Goal: Use online tool/utility: Use online tool/utility

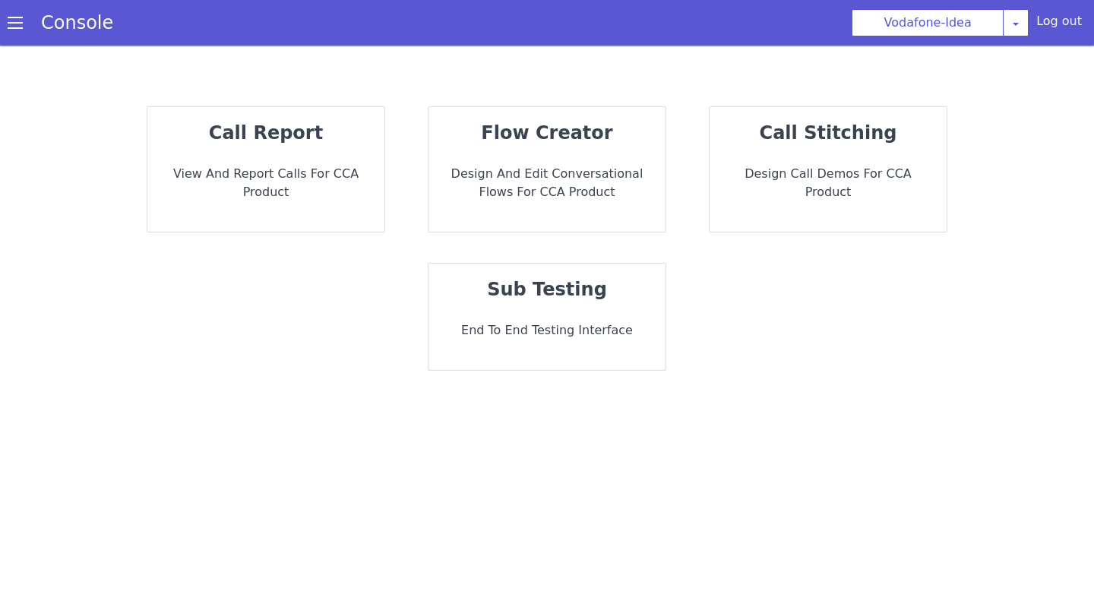
click at [530, 338] on p "End to End Testing Interface" at bounding box center [547, 330] width 213 height 18
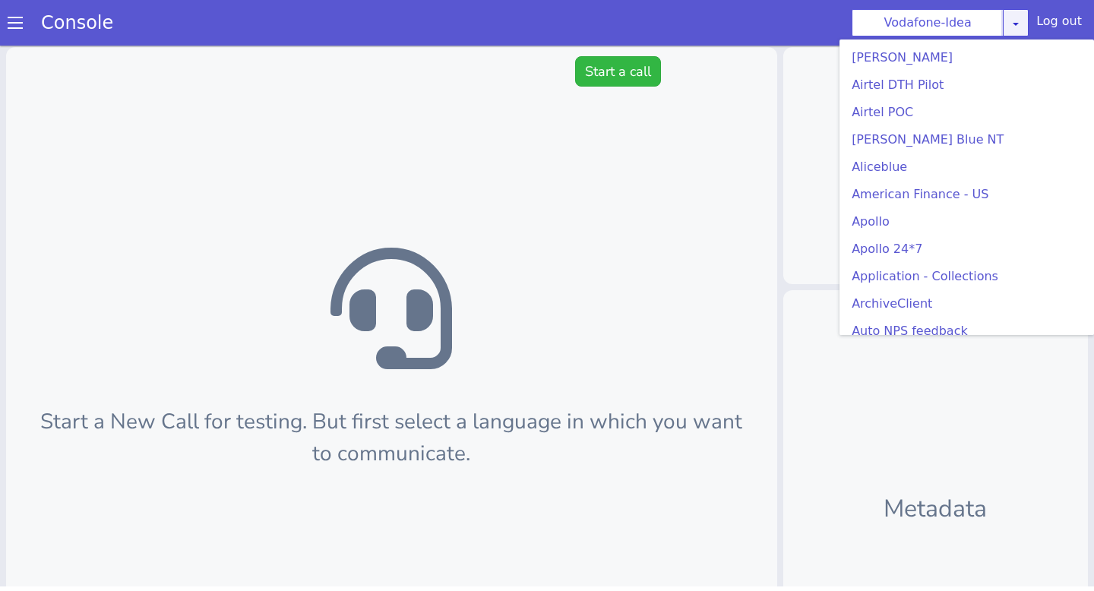
click at [1016, 33] on div "Vodafone-Idea AO Smith Airtel DTH Pilot Airtel POC Alice Blue NT Aliceblue Amer…" at bounding box center [939, 22] width 177 height 27
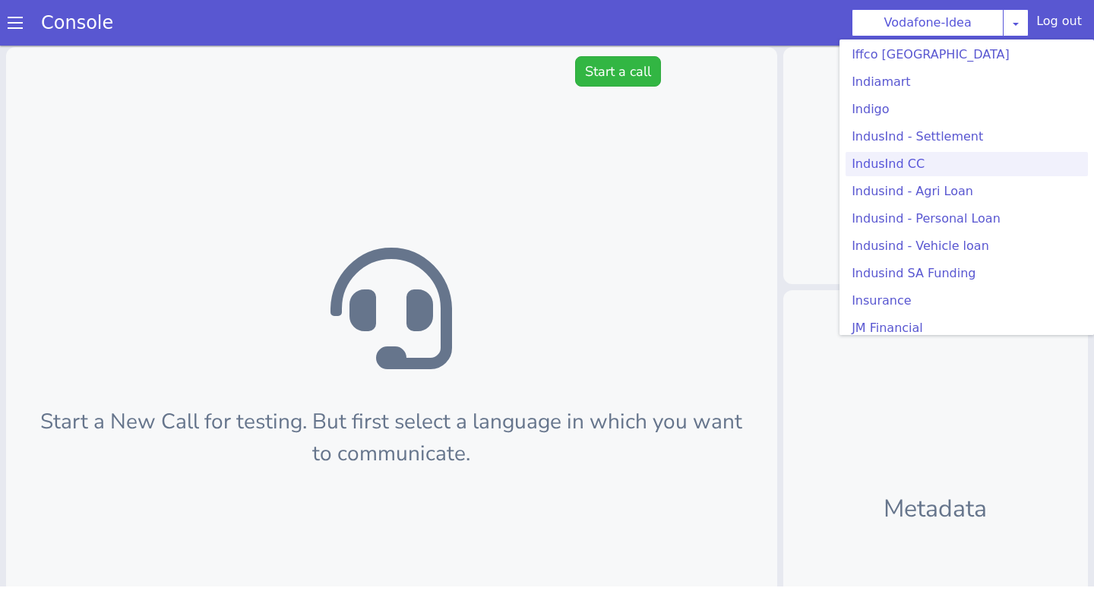
scroll to position [251, 0]
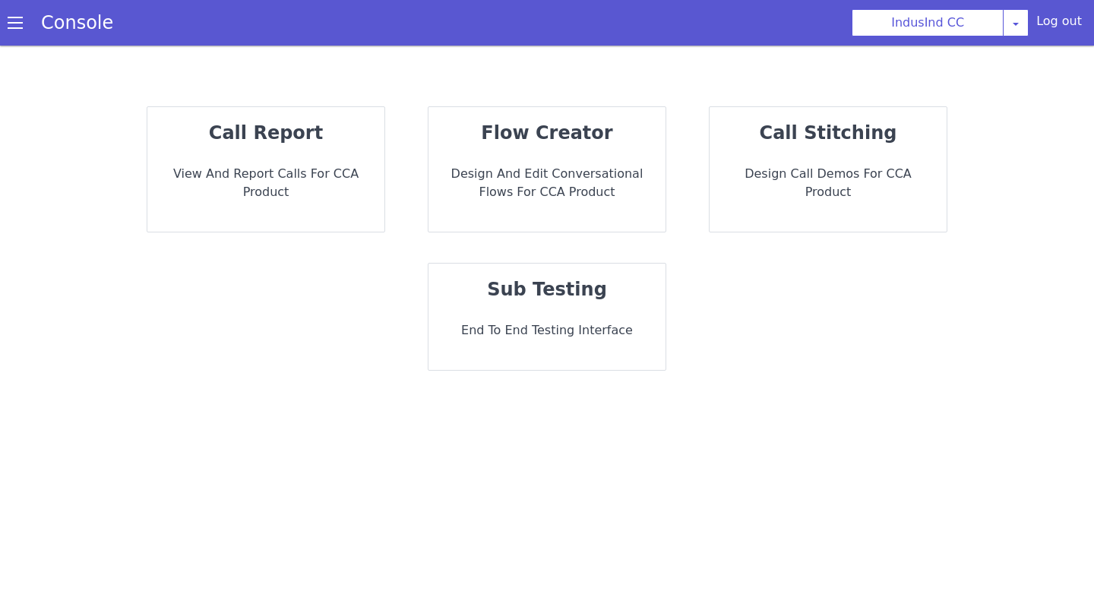
click at [529, 304] on div "sub testing End to End Testing Interface" at bounding box center [546, 317] width 237 height 106
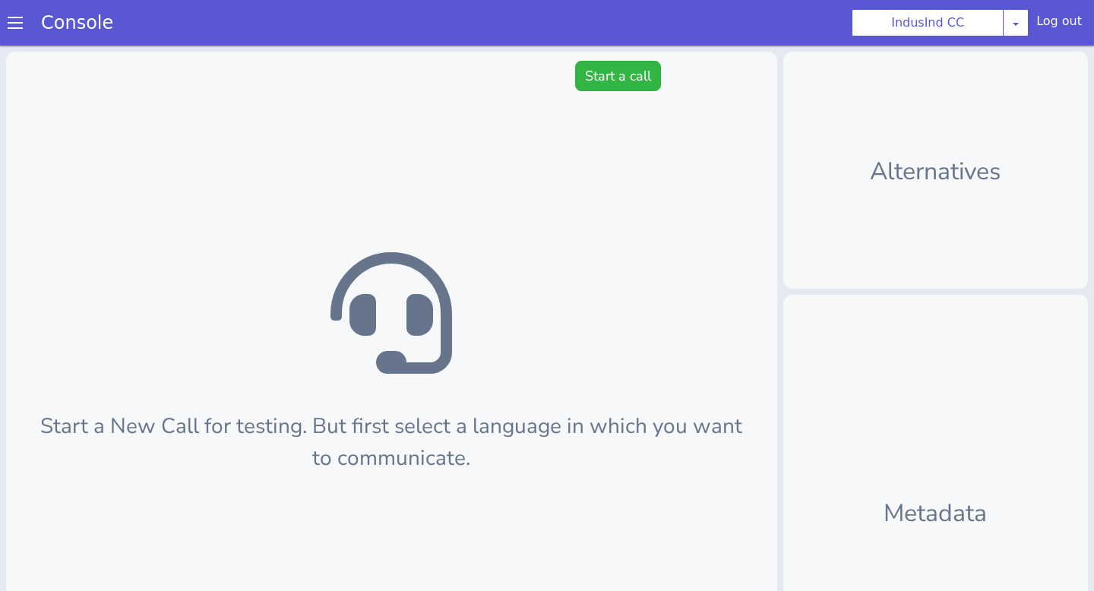
scroll to position [5, 0]
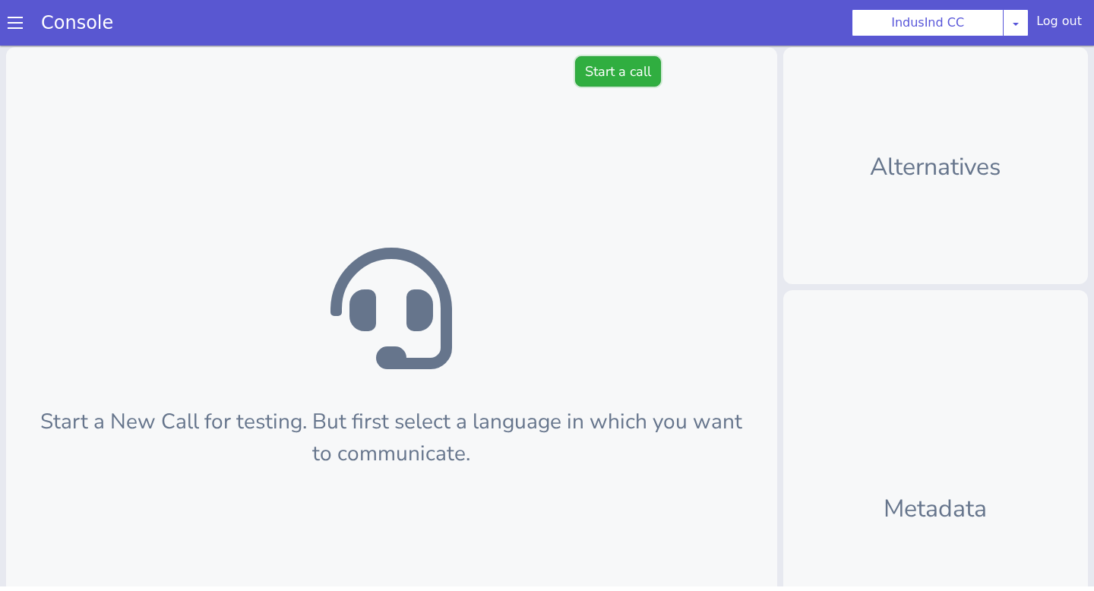
click at [626, 62] on button "Start a call" at bounding box center [618, 71] width 86 height 30
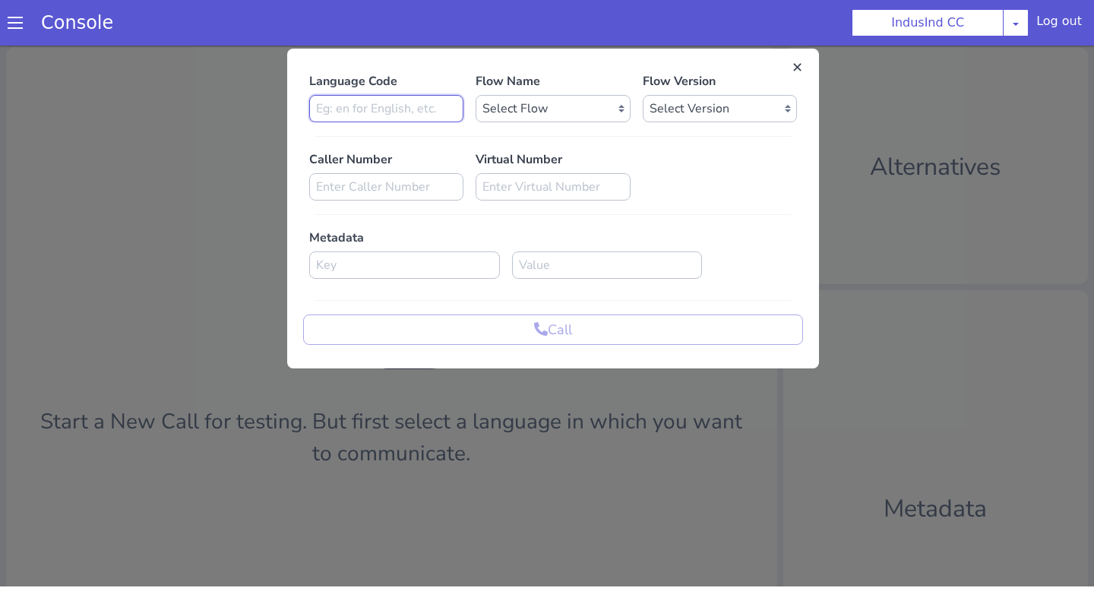
click at [408, 112] on input at bounding box center [386, 108] width 154 height 27
type input "en"
click at [554, 124] on div "Language Code en Flow Name Select Flow Indusind Complaint Indusind Credit Card …" at bounding box center [553, 208] width 500 height 273
click at [551, 108] on select "Select Flow Indusind Complaint Indusind Credit Card Welcome Calling Indusind- O…" at bounding box center [552, 108] width 154 height 27
select select "4a2d8165-17c6-459f-be1f-997dc015b7fb"
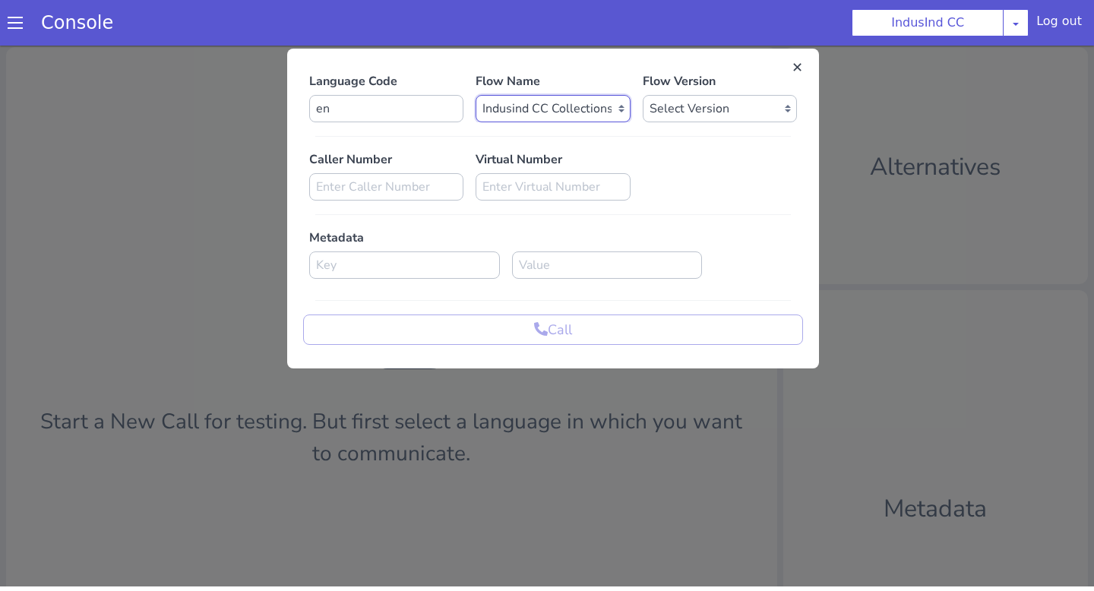
click at [475, 95] on select "Select Flow Indusind Complaint Indusind Credit Card Welcome Calling Indusind- O…" at bounding box center [552, 108] width 154 height 27
click at [669, 109] on select "Select Version 0.0.80 0.0.79 0.0.78 0.0.77 0.0.76 0.0.75 0.0.74 0.0.73 0.0.72 0…" at bounding box center [720, 108] width 154 height 27
select select "0.0.79"
click at [643, 95] on select "Select Version 0.0.80 0.0.79 0.0.78 0.0.77 0.0.76 0.0.75 0.0.74 0.0.73 0.0.72 0…" at bounding box center [720, 108] width 154 height 27
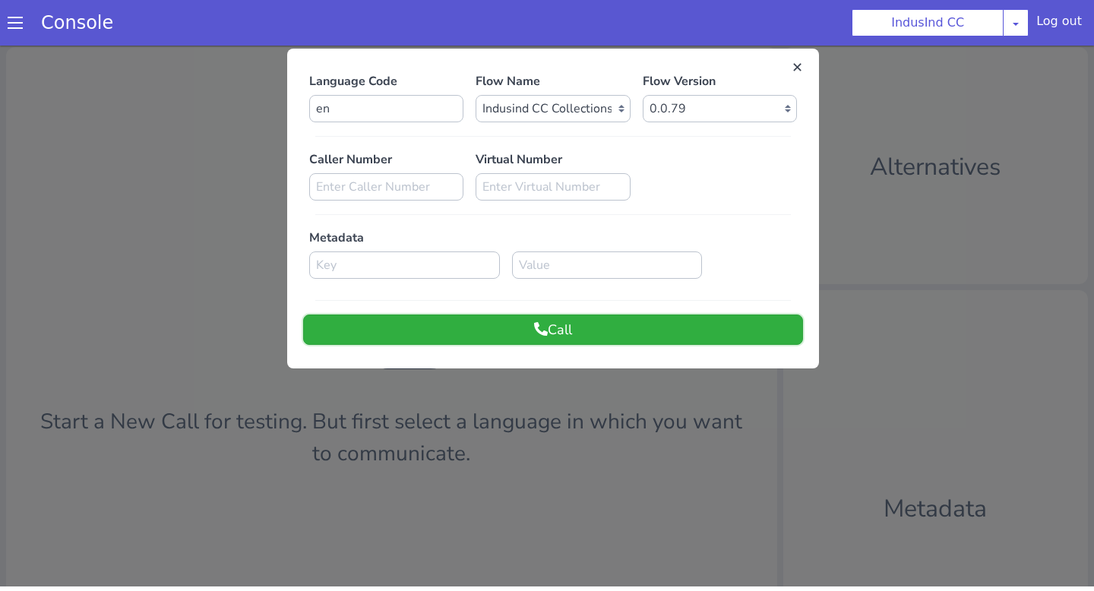
click at [627, 342] on button "Call" at bounding box center [553, 329] width 500 height 30
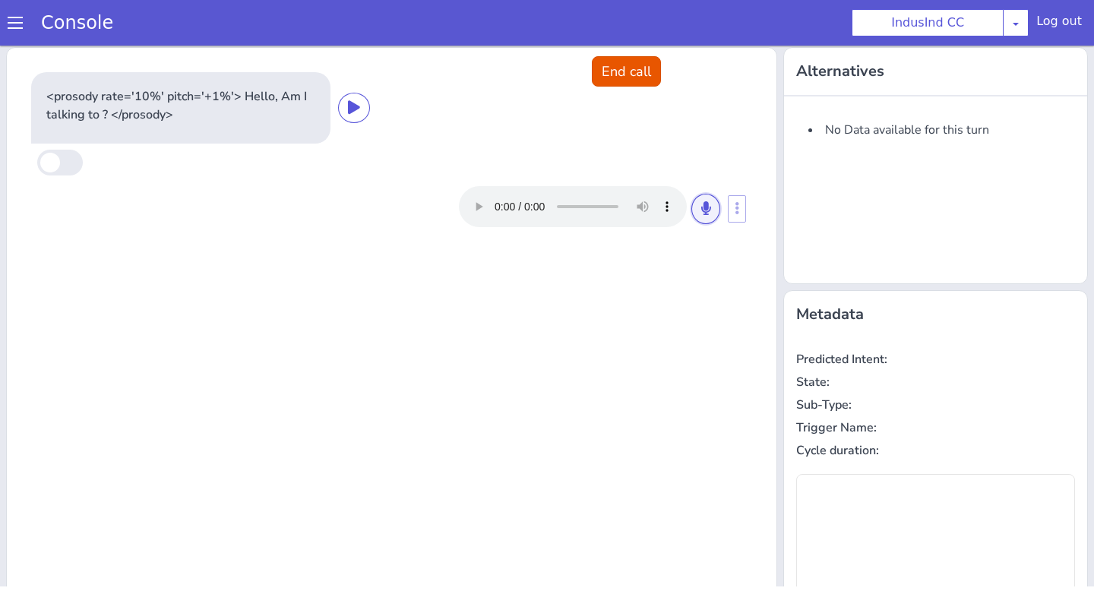
click at [695, 204] on button at bounding box center [705, 209] width 29 height 30
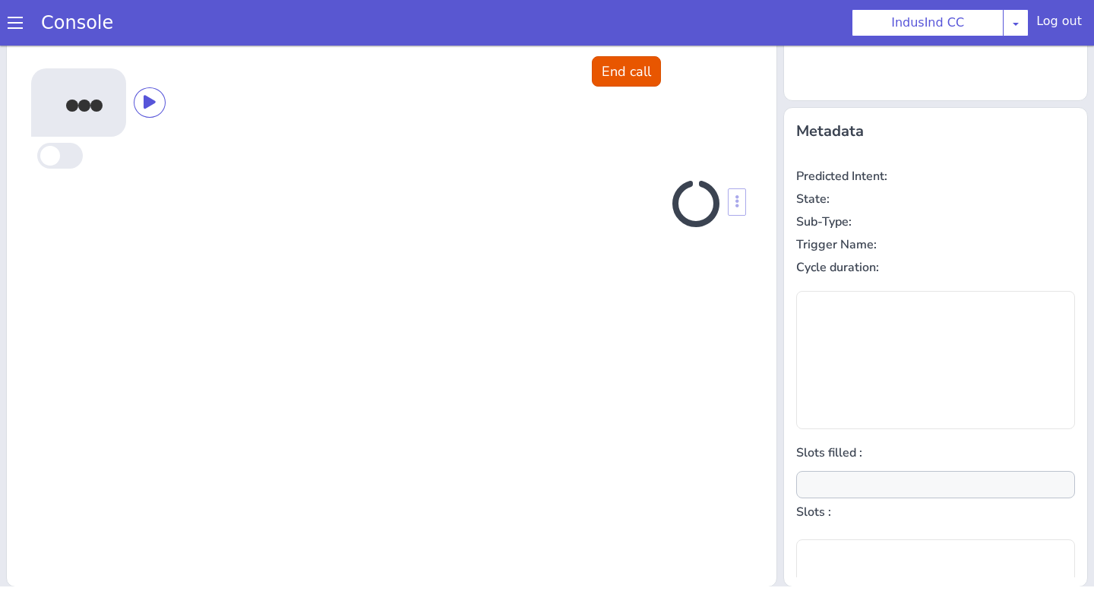
scroll to position [184, 0]
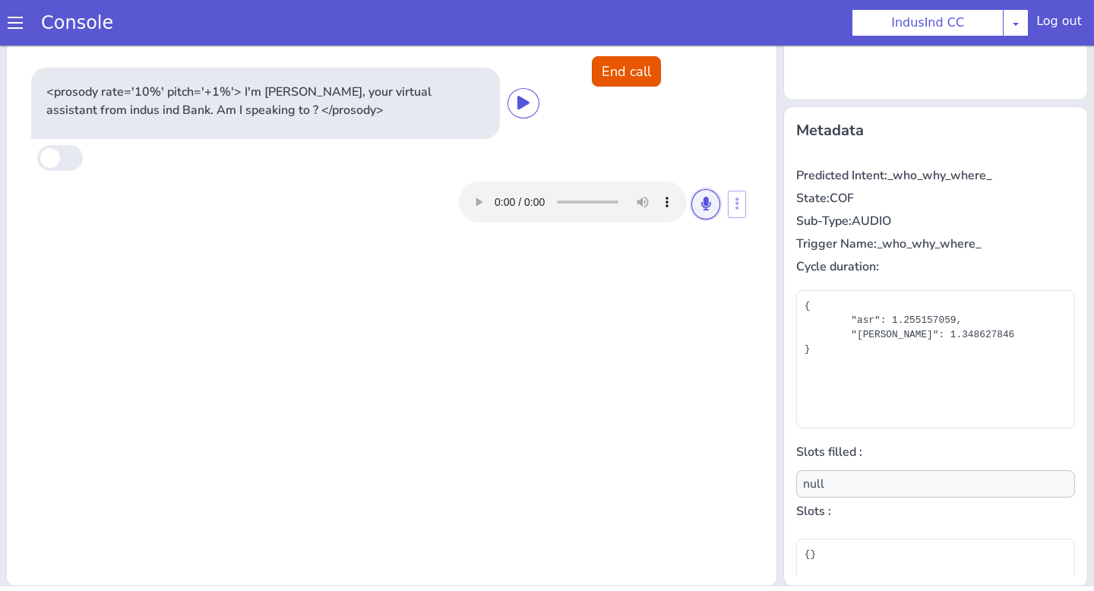
click at [701, 201] on icon at bounding box center [705, 204] width 9 height 14
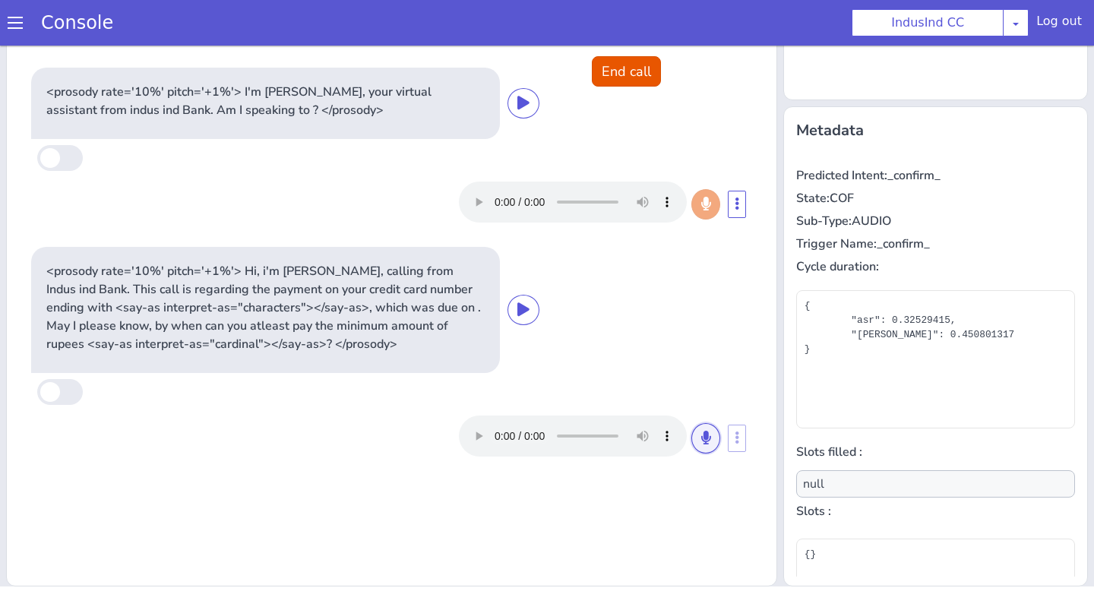
click at [714, 431] on button at bounding box center [705, 438] width 29 height 30
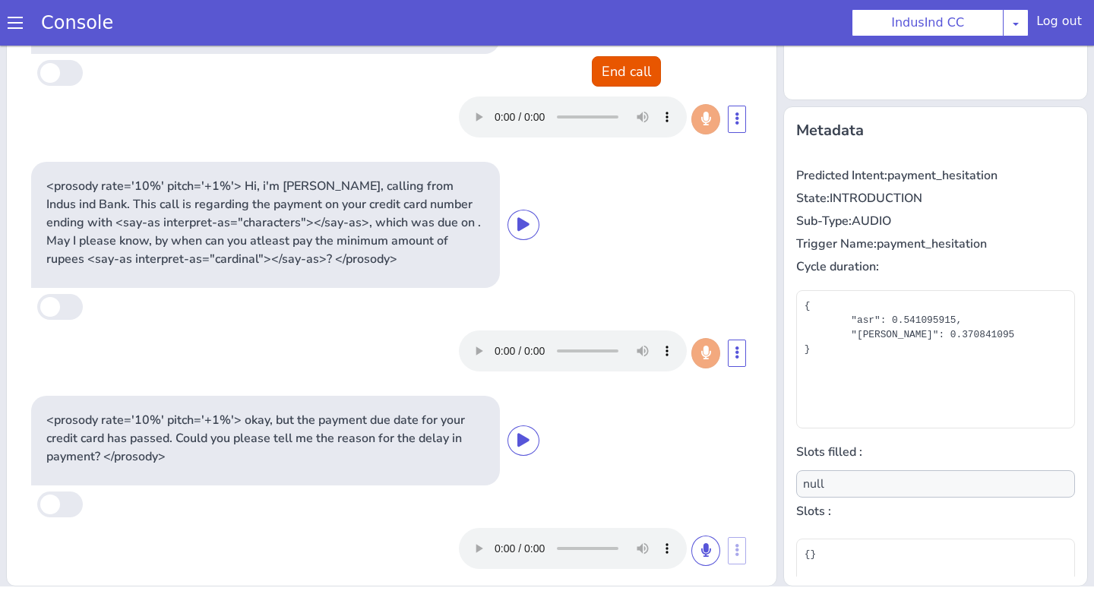
scroll to position [99, 0]
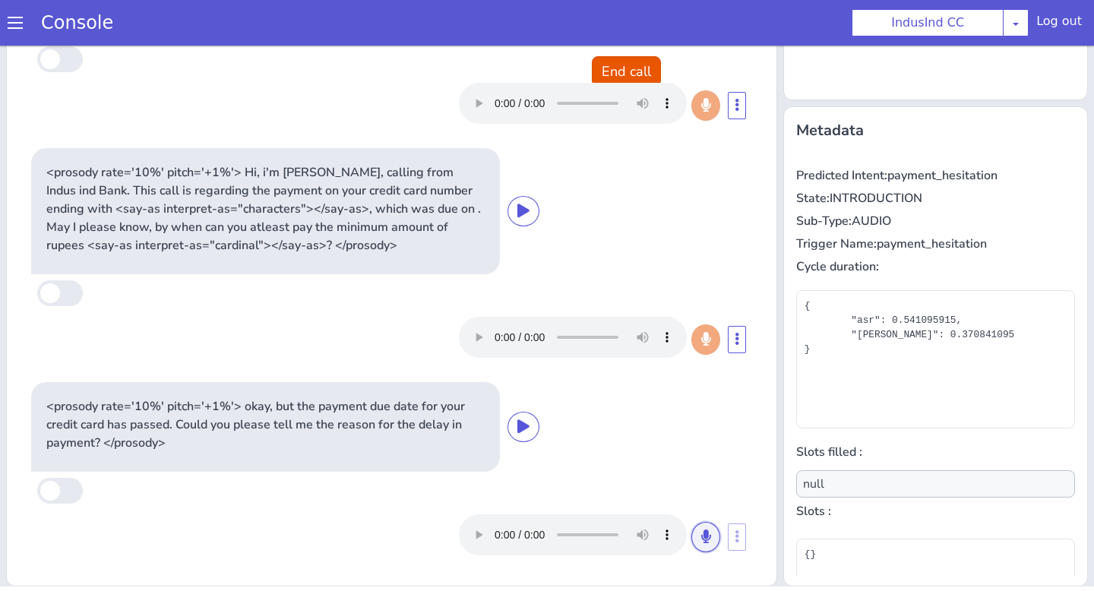
click at [703, 529] on icon at bounding box center [705, 536] width 9 height 14
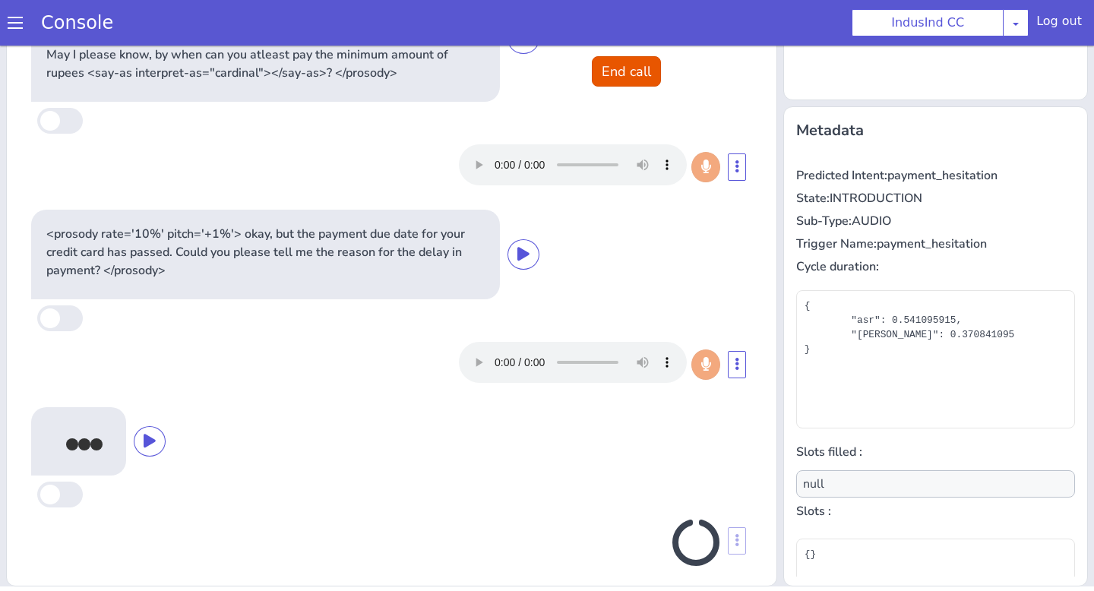
scroll to position [283, 0]
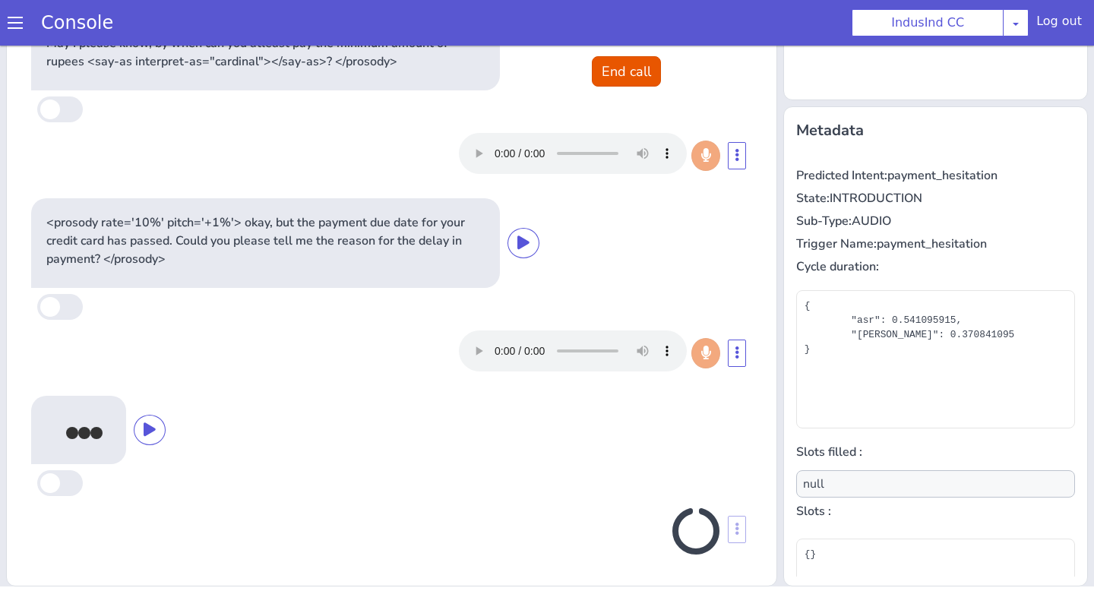
type input "payment_hesitation_reason"
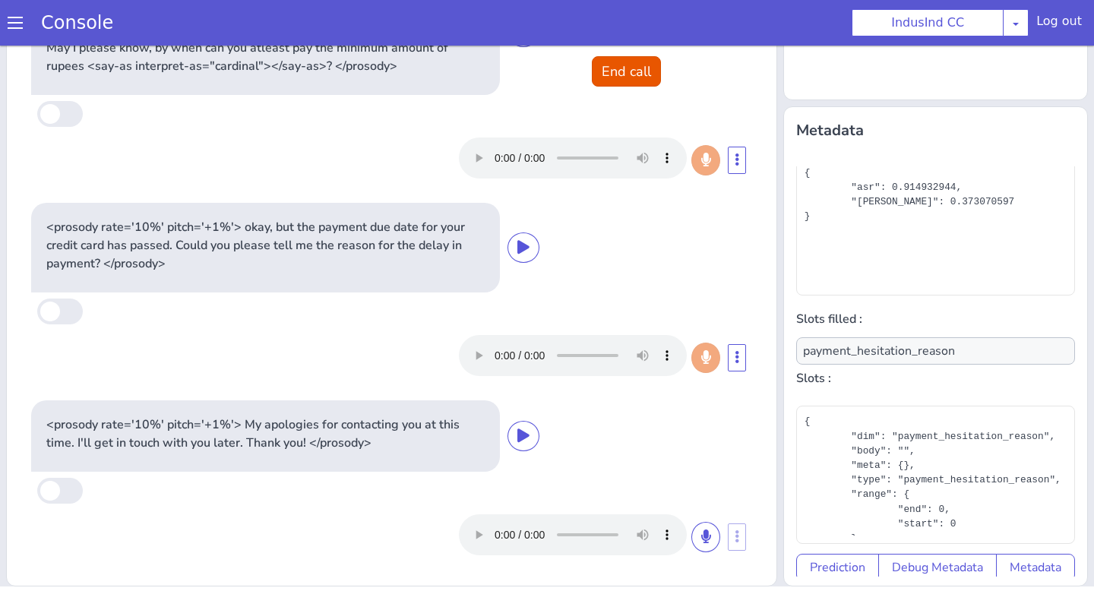
scroll to position [137, 0]
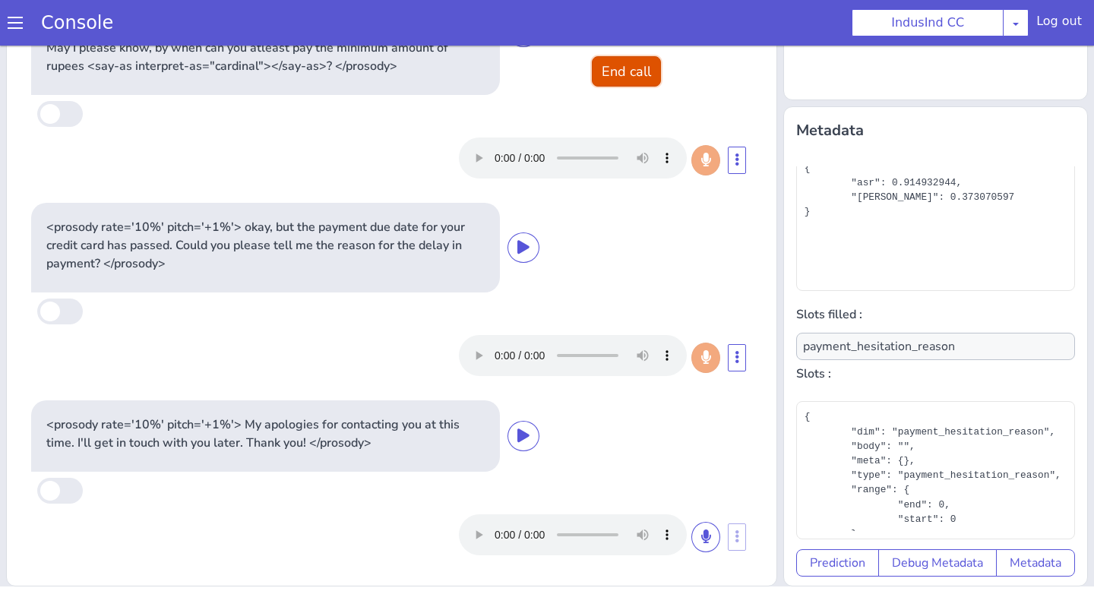
click at [621, 69] on button "End call" at bounding box center [626, 71] width 69 height 30
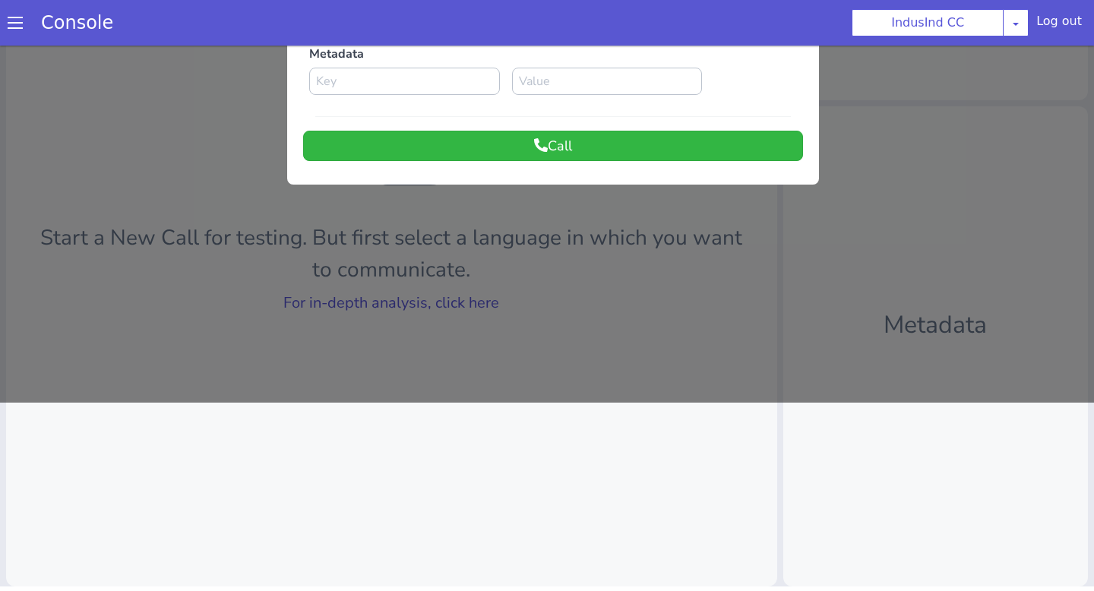
click at [550, 279] on div at bounding box center [547, 129] width 1094 height 545
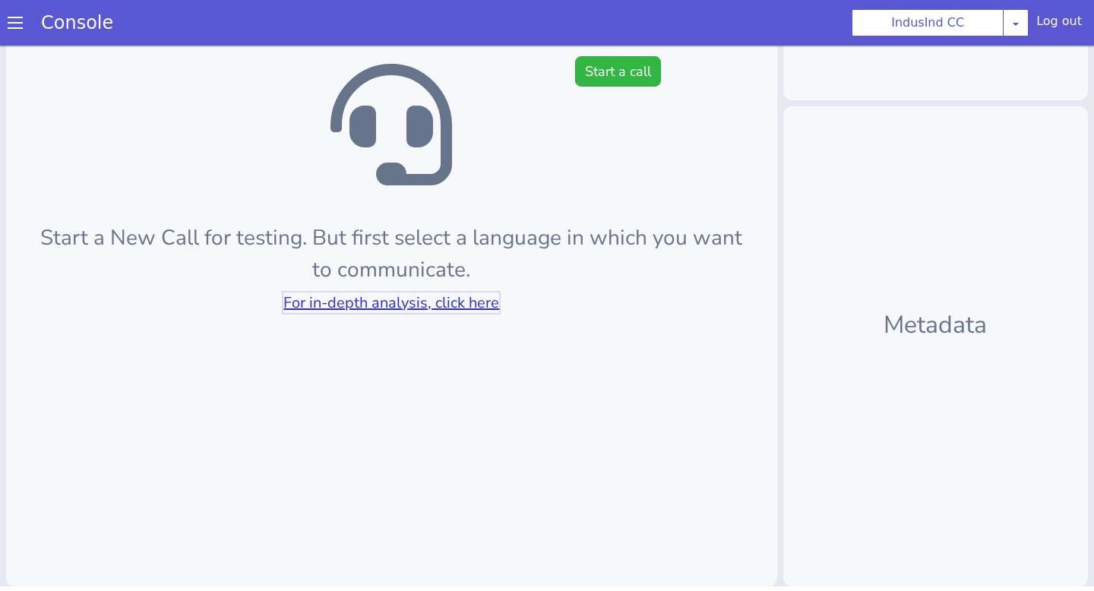
click at [462, 300] on link "For in-depth analysis, click here" at bounding box center [391, 302] width 216 height 21
click at [611, 73] on button "Start a call" at bounding box center [618, 71] width 86 height 30
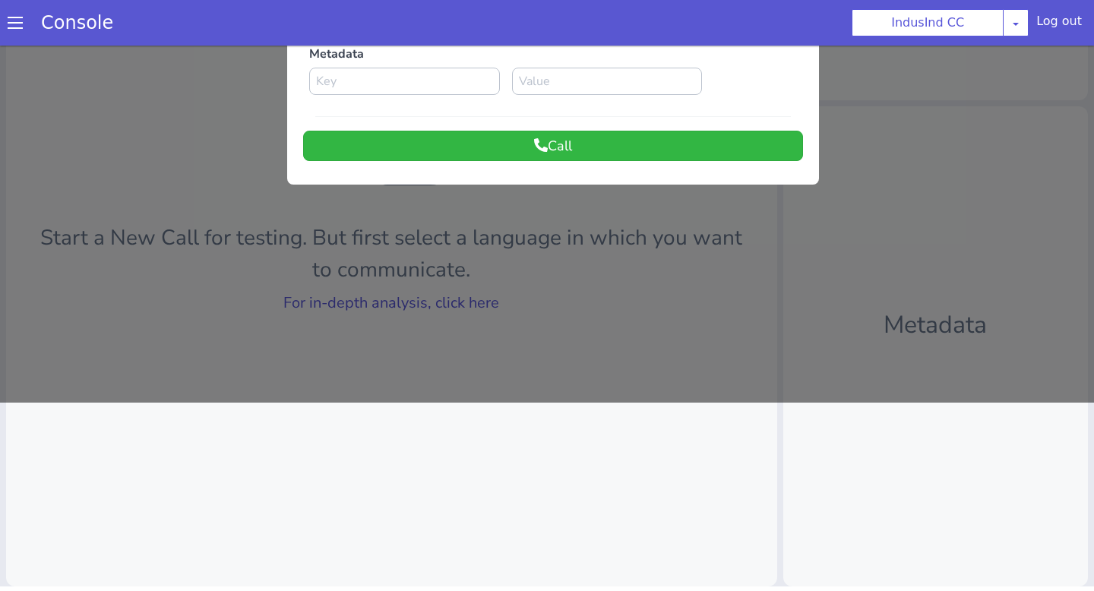
scroll to position [0, 0]
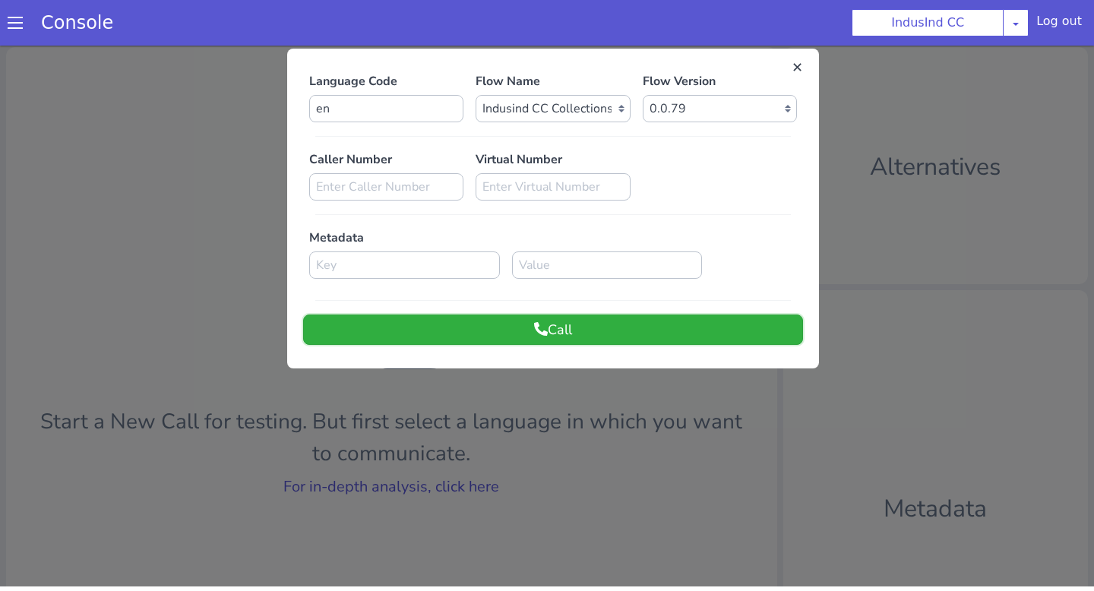
click at [550, 330] on button "Call" at bounding box center [553, 329] width 500 height 30
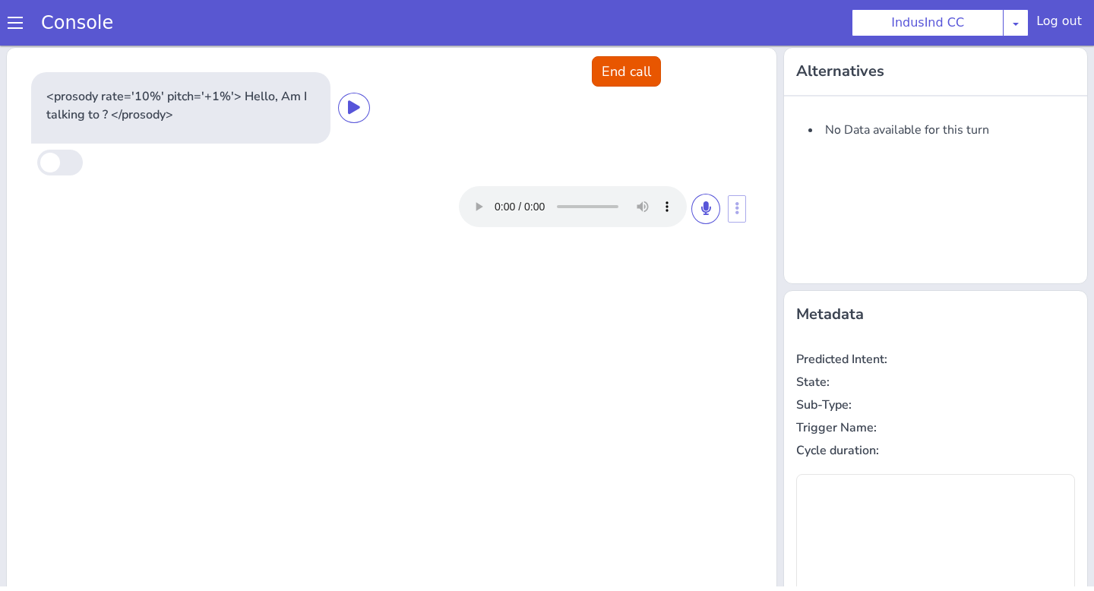
click at [690, 201] on div at bounding box center [589, 206] width 261 height 41
click at [703, 207] on icon at bounding box center [705, 208] width 9 height 14
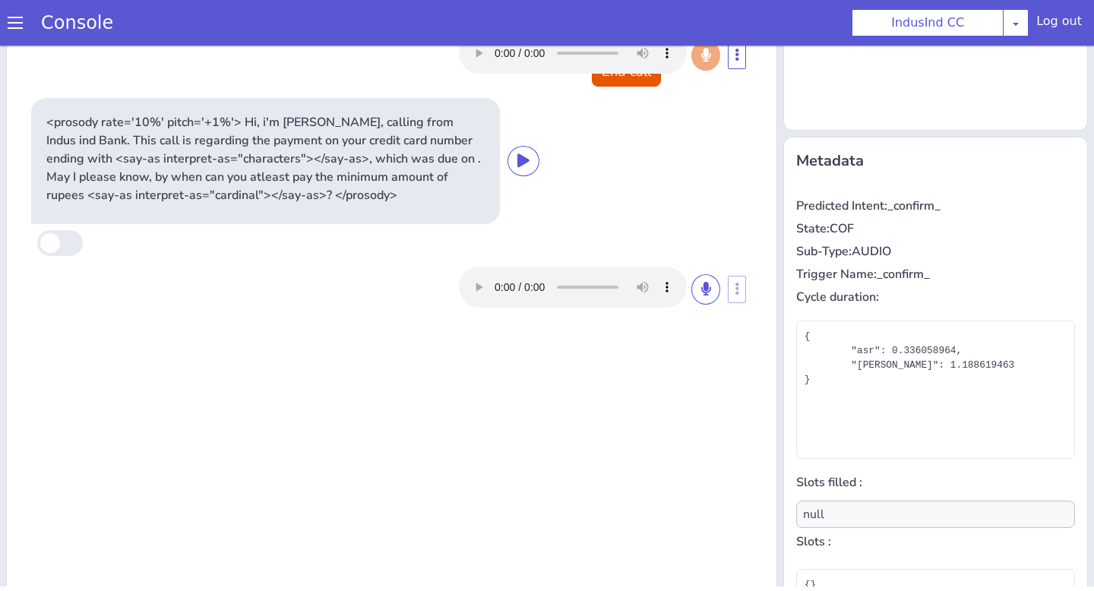
scroll to position [154, 0]
click at [704, 283] on icon at bounding box center [705, 288] width 9 height 14
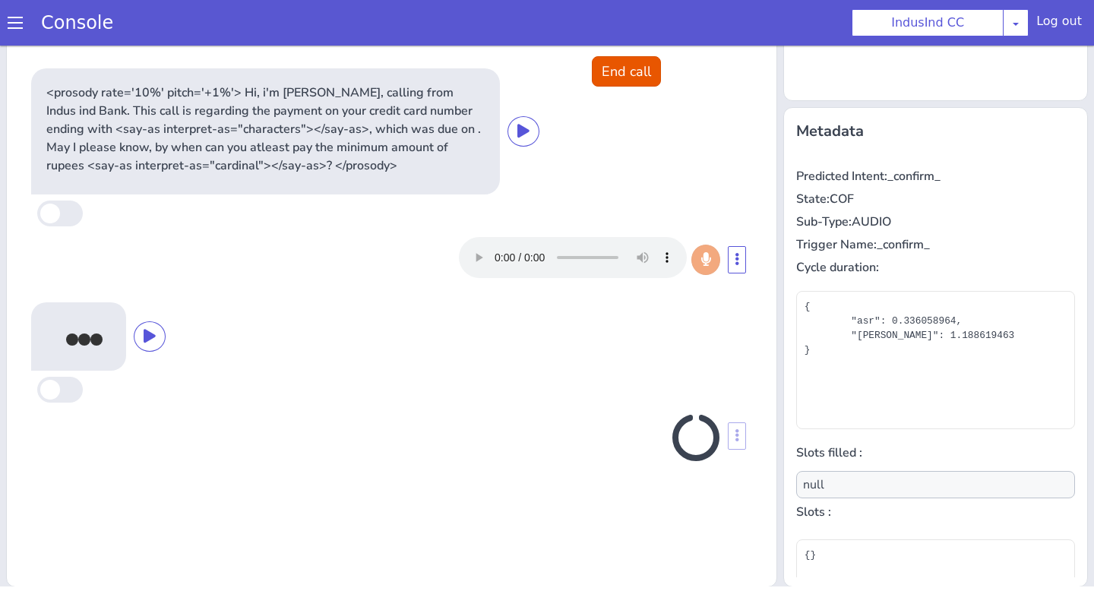
scroll to position [184, 0]
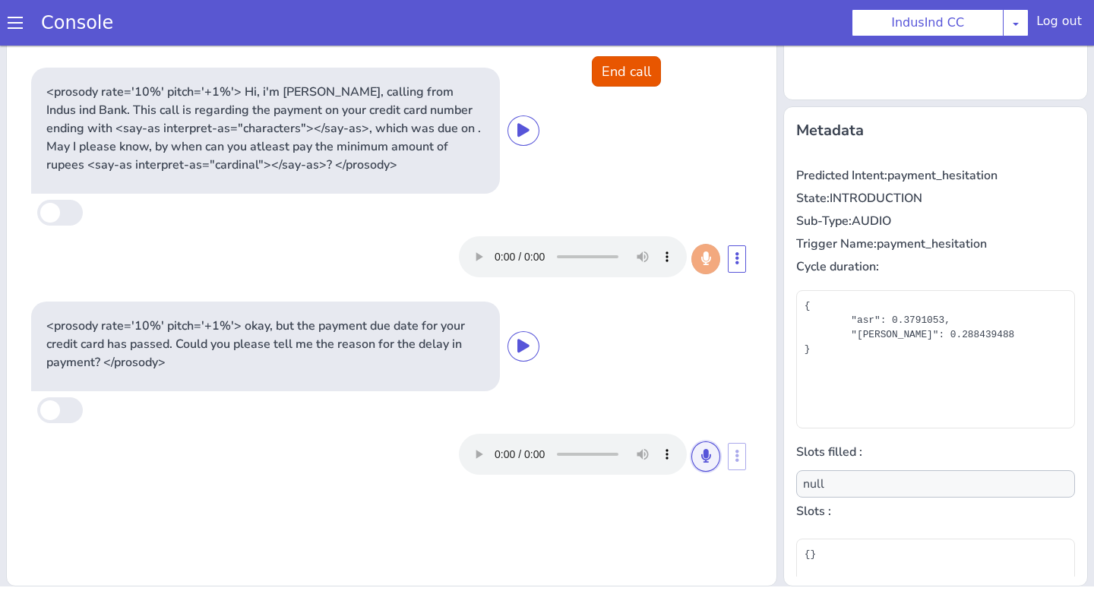
click at [707, 463] on button at bounding box center [705, 456] width 29 height 30
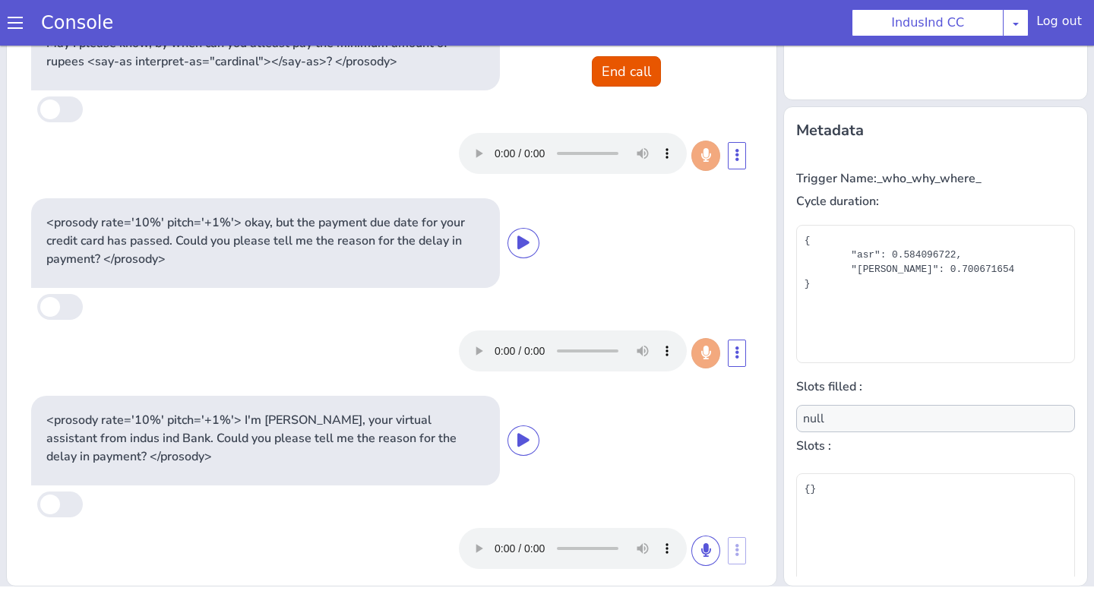
scroll to position [137, 0]
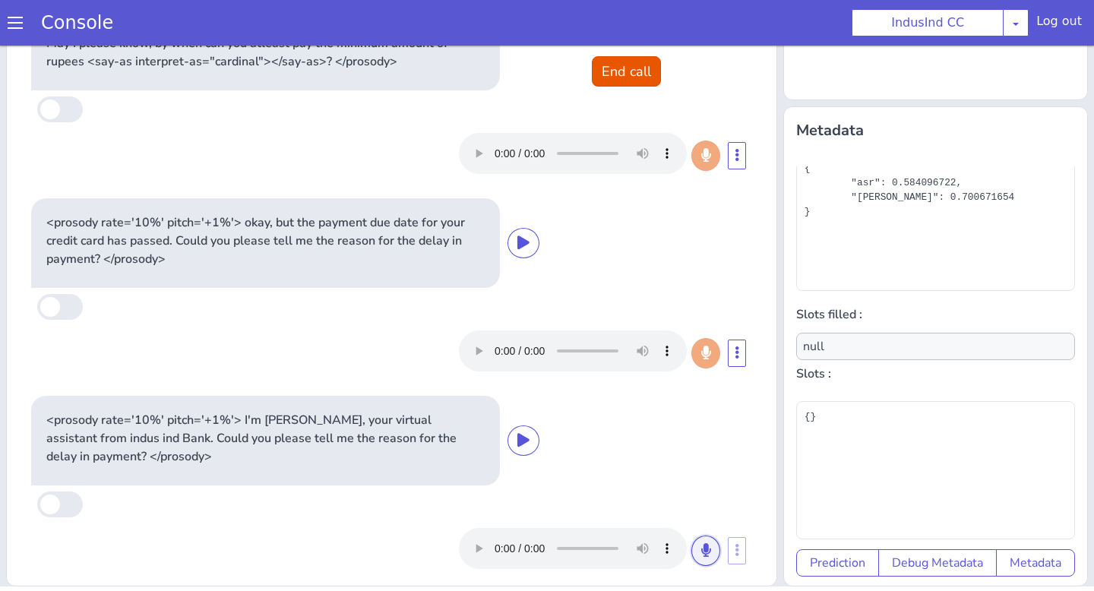
click at [693, 551] on button at bounding box center [705, 550] width 29 height 30
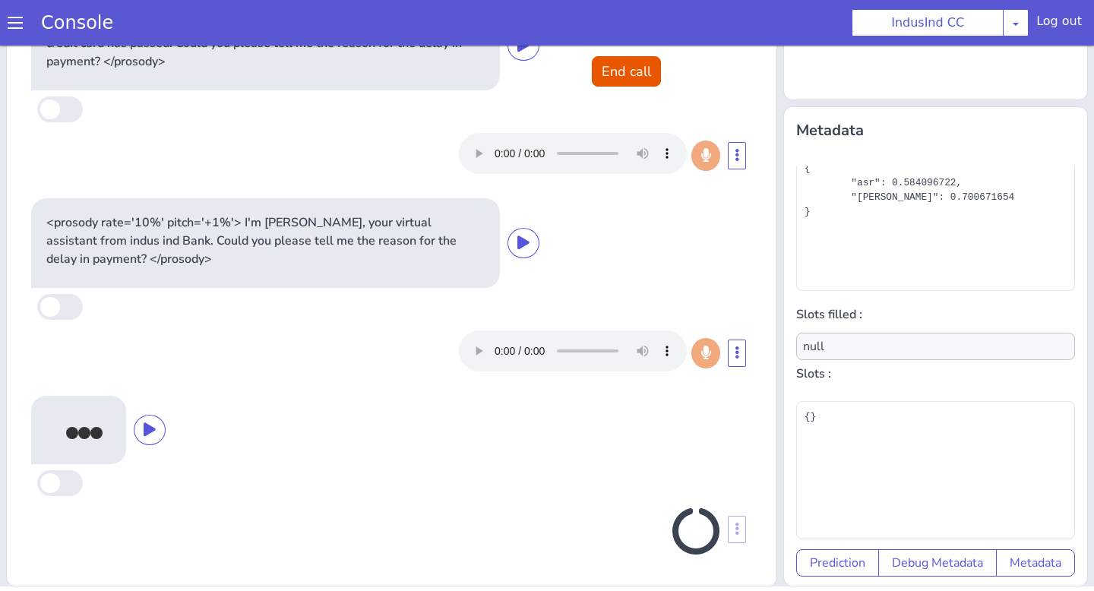
type input "payment_hesitation_reason"
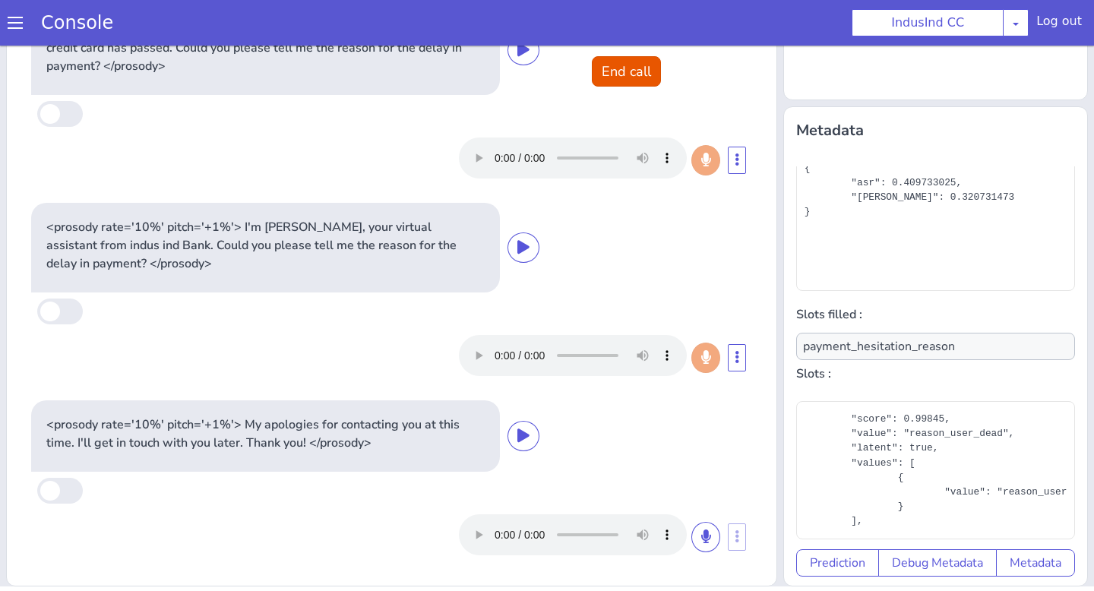
scroll to position [130, 0]
drag, startPoint x: 910, startPoint y: 434, endPoint x: 1003, endPoint y: 434, distance: 93.4
click at [1003, 434] on div "{ "dim": "payment_hesitation_reason", "body": "", "meta": {}, "type": "payment_…" at bounding box center [935, 470] width 262 height 122
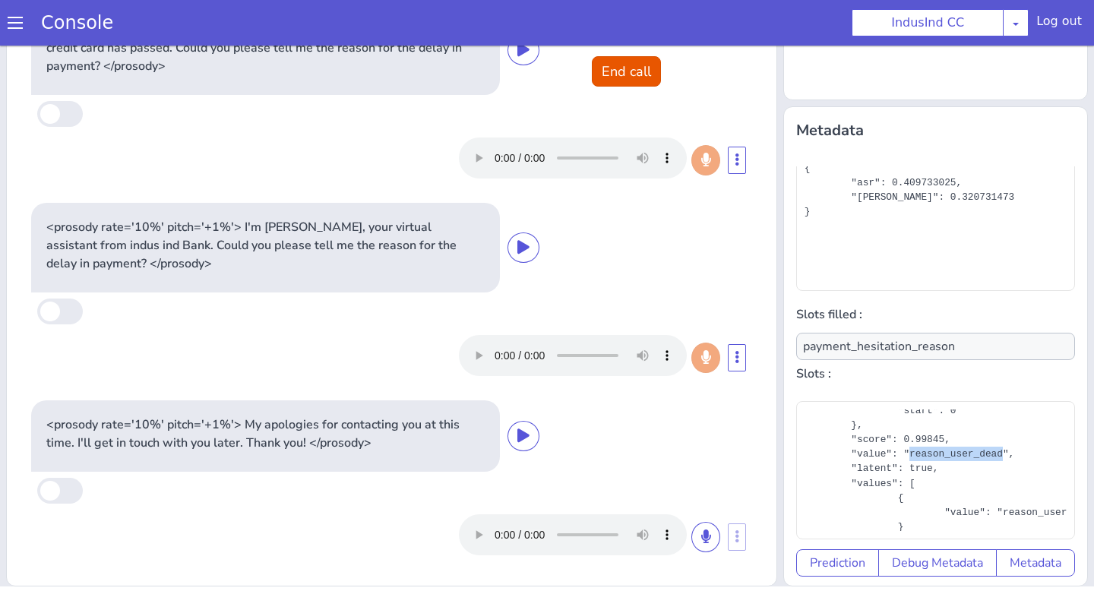
scroll to position [113, 0]
copy div "reason_user_dead"
click at [618, 67] on button "End call" at bounding box center [626, 71] width 69 height 30
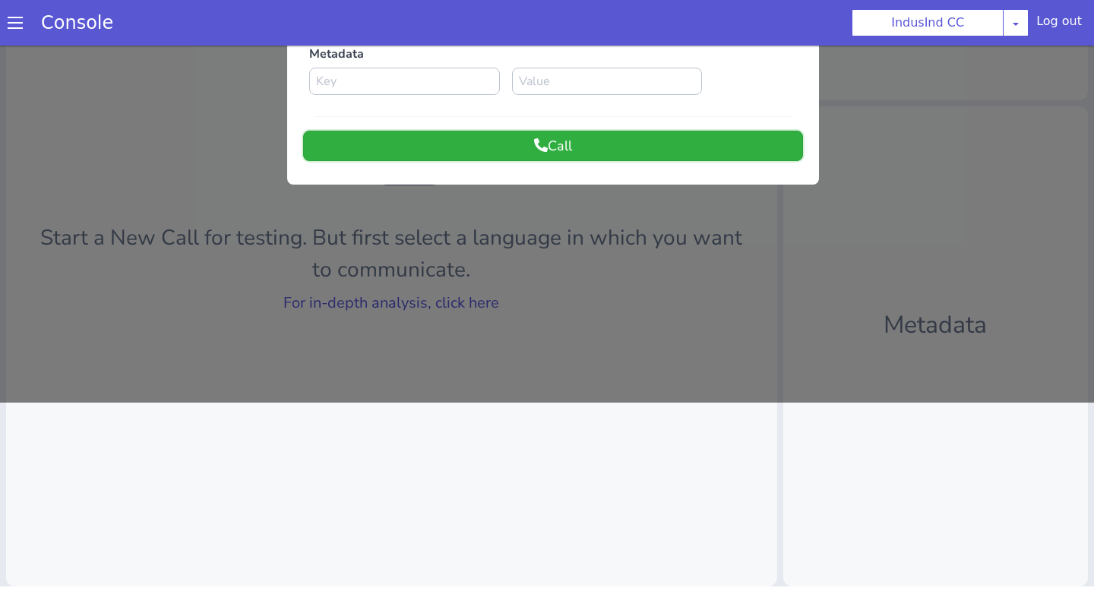
click at [550, 141] on button "Call" at bounding box center [553, 146] width 500 height 30
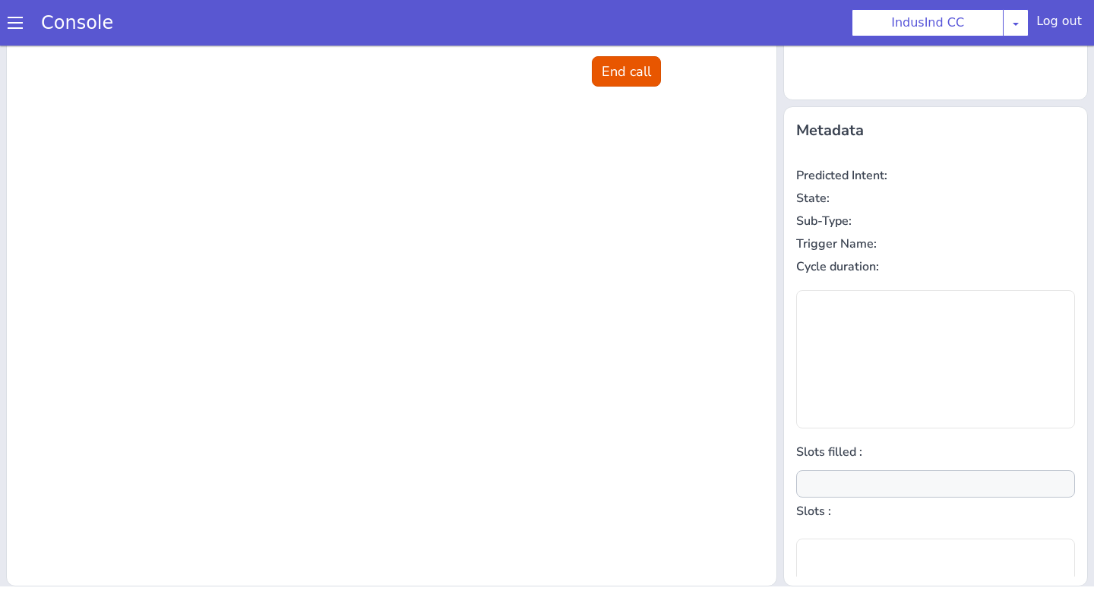
scroll to position [0, 0]
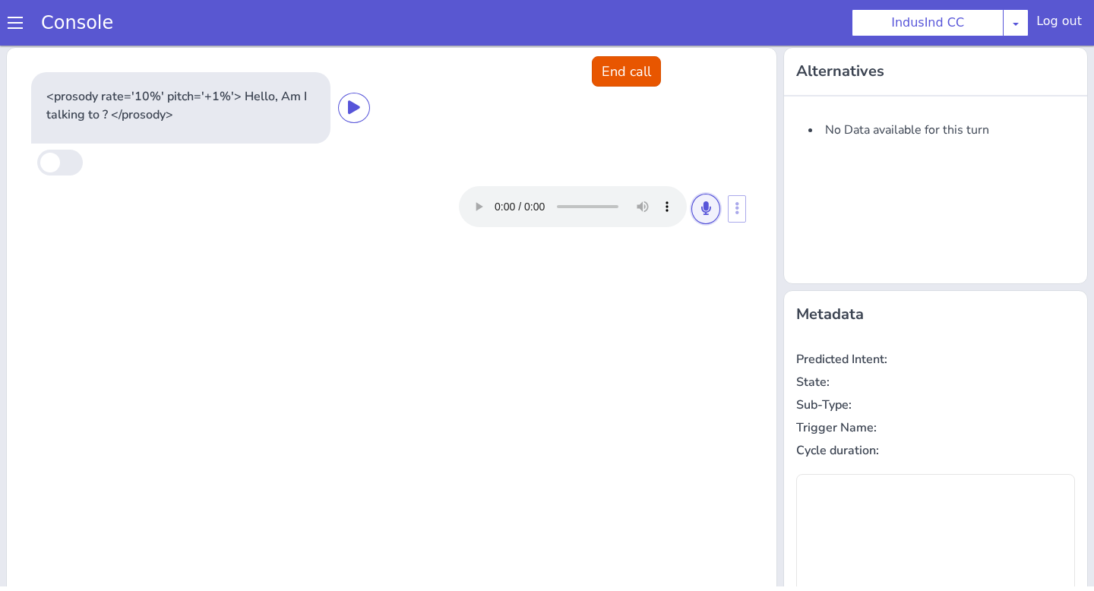
click at [702, 210] on icon at bounding box center [705, 208] width 9 height 14
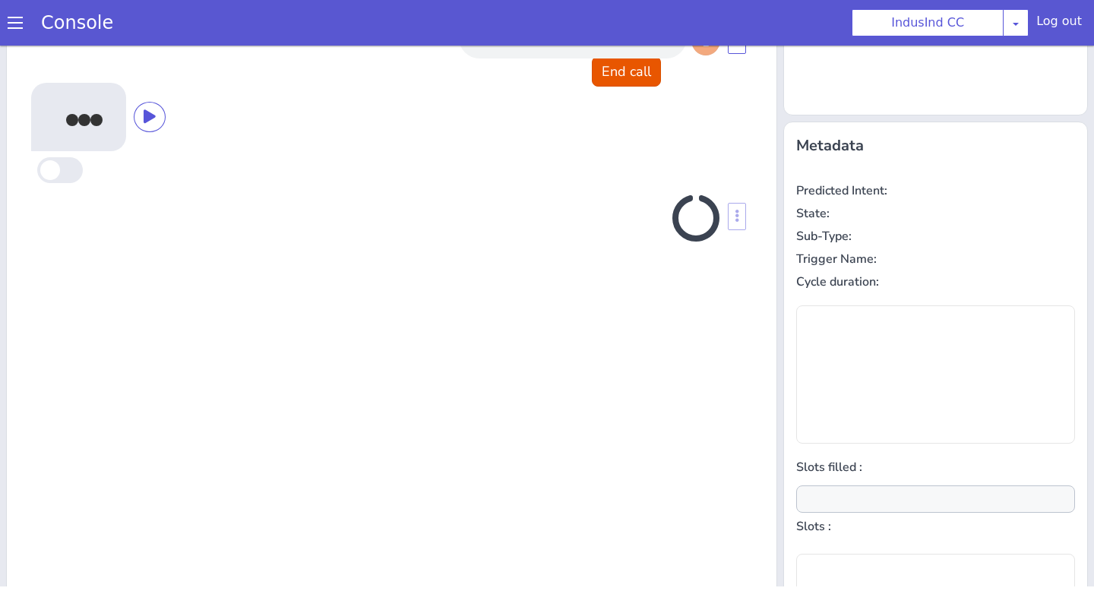
scroll to position [184, 0]
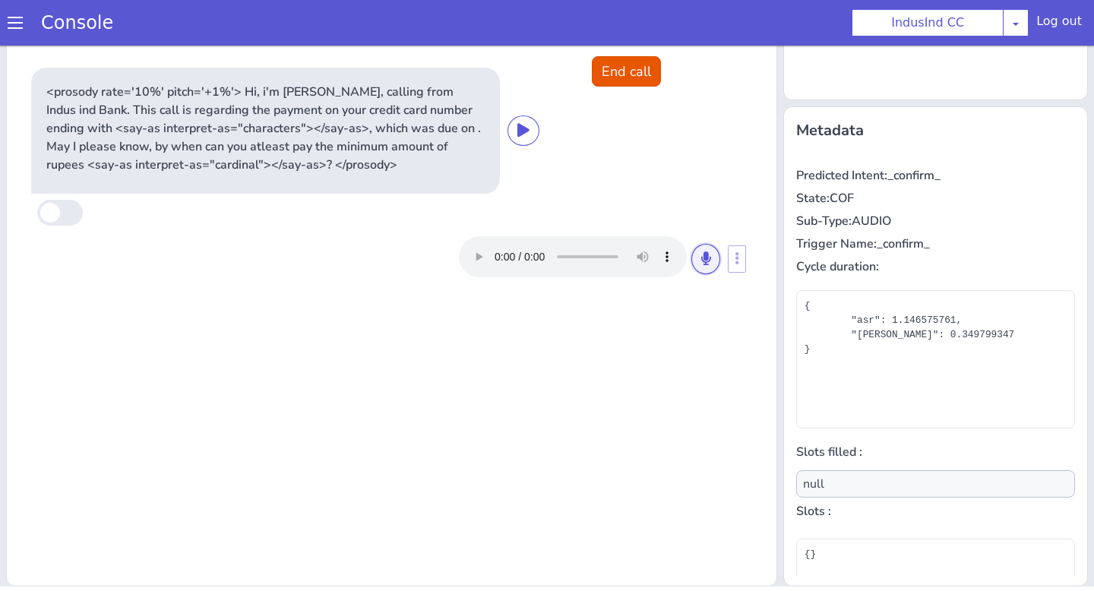
click at [692, 254] on button at bounding box center [705, 259] width 29 height 30
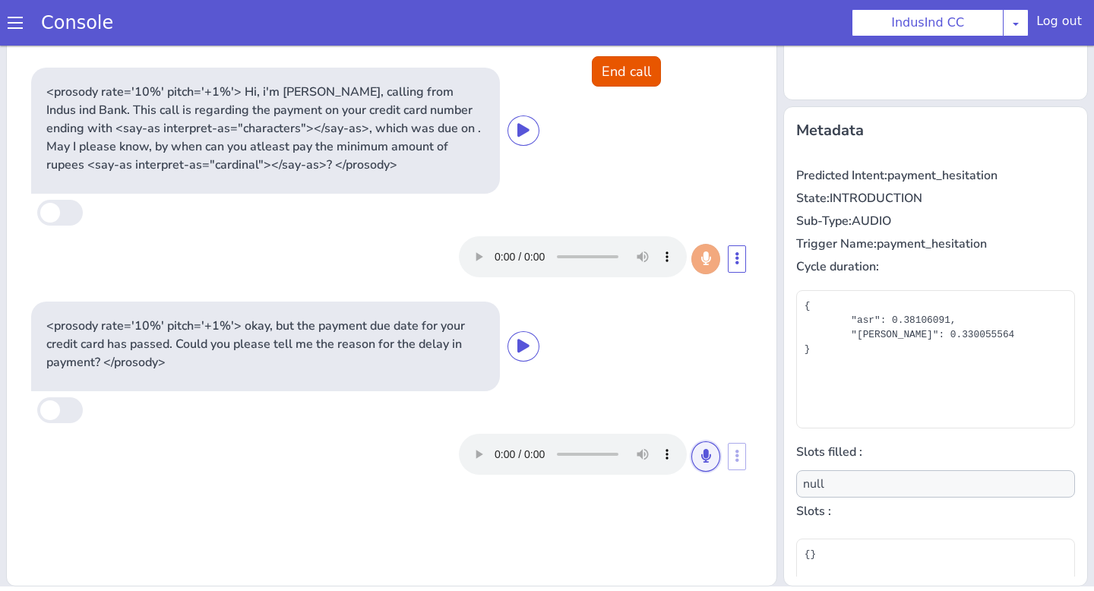
click at [701, 463] on button at bounding box center [705, 456] width 29 height 30
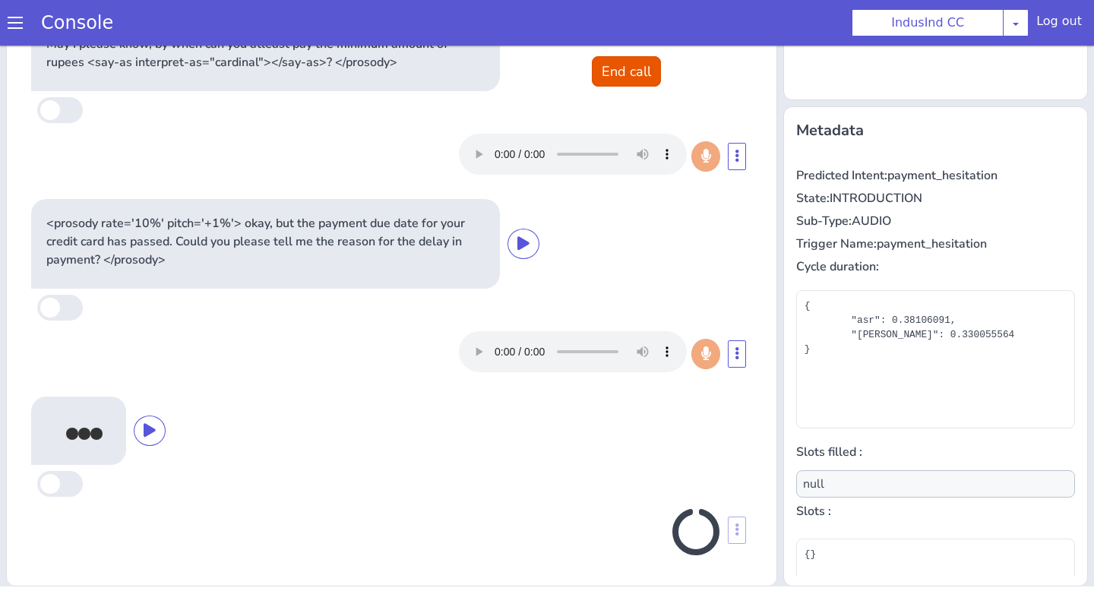
scroll to position [103, 0]
type input "payment_hesitation_reason"
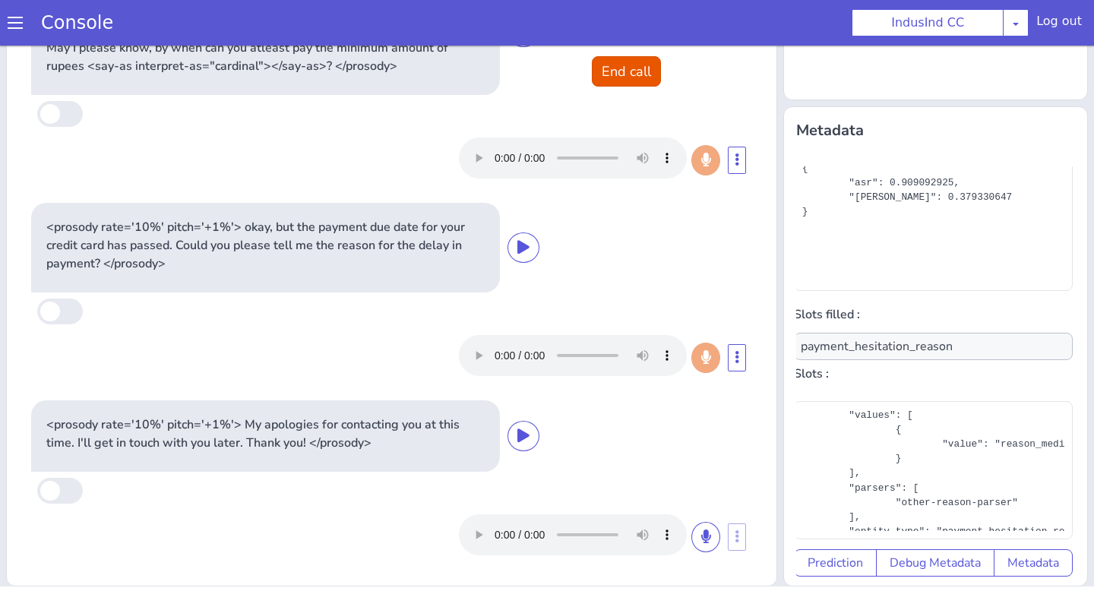
scroll to position [228, 0]
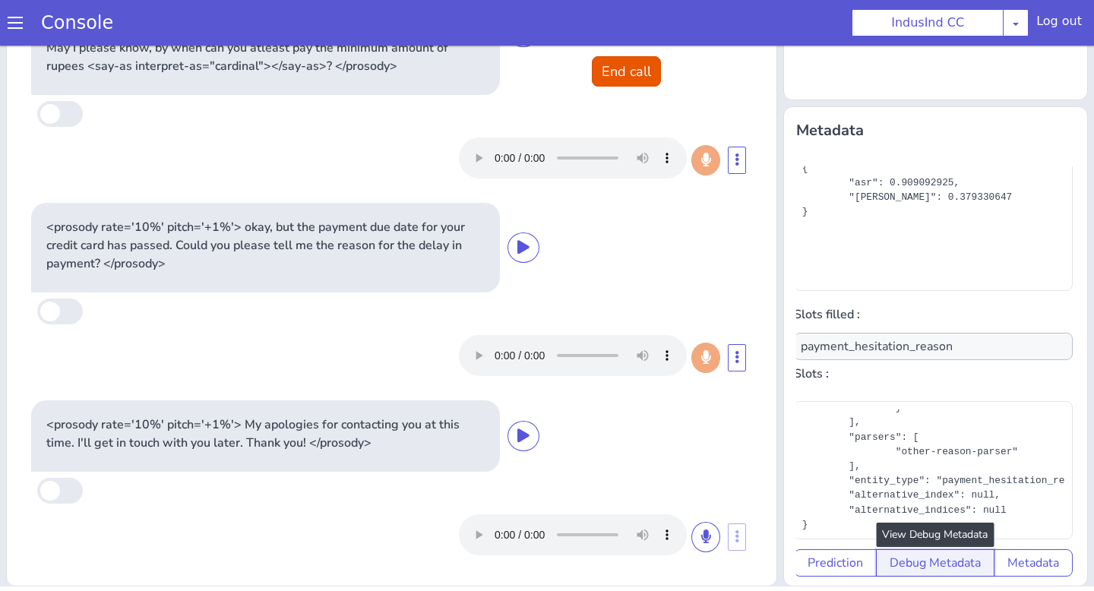
click at [911, 567] on button "Debug Metadata" at bounding box center [935, 562] width 118 height 27
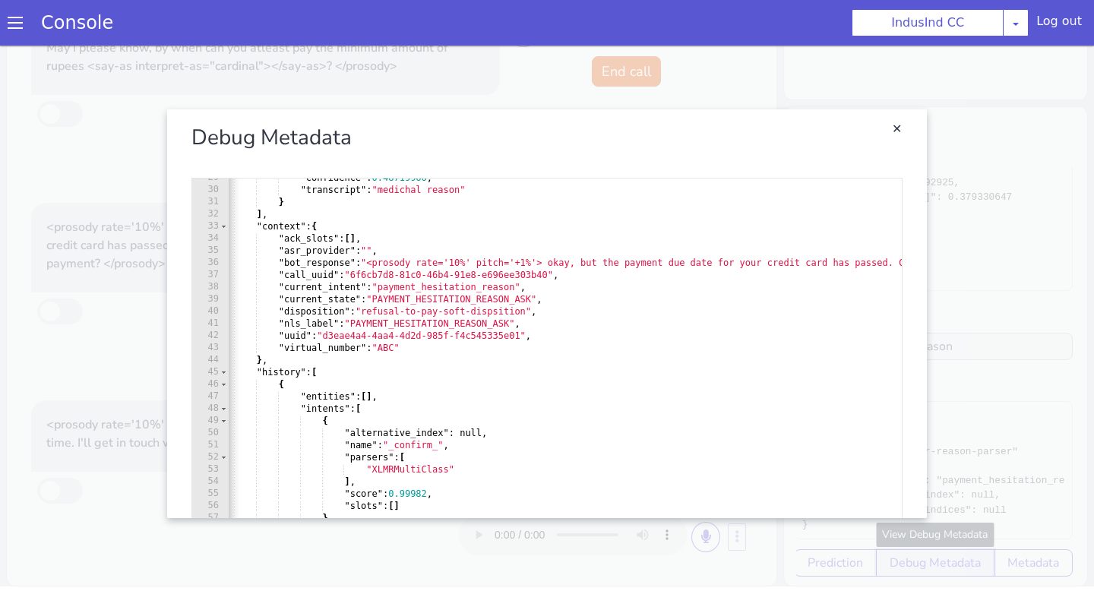
scroll to position [0, 0]
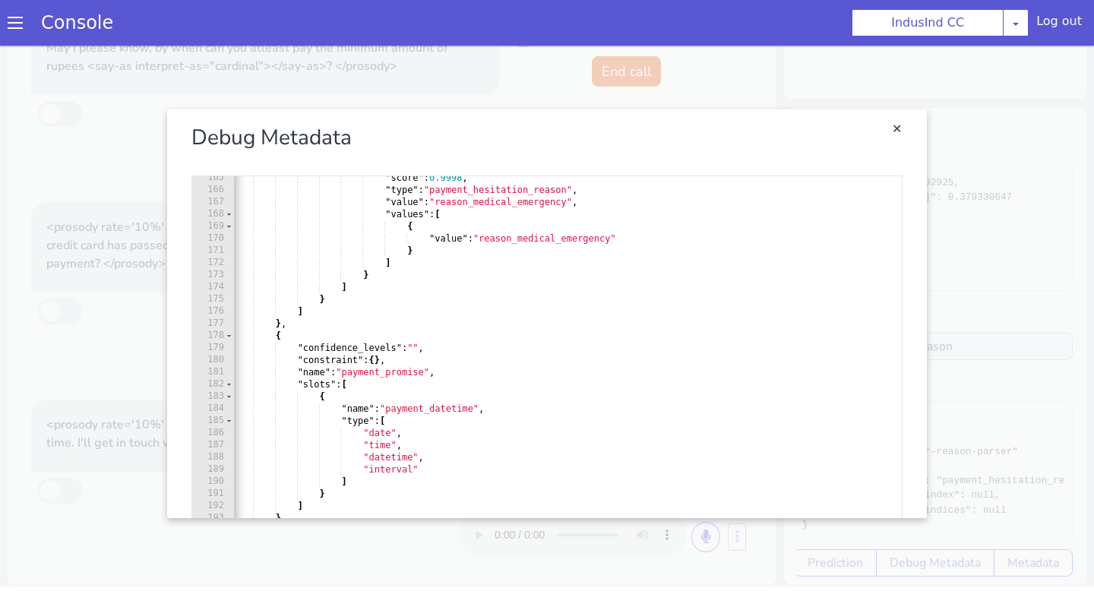
click at [72, 428] on link "Close" at bounding box center [547, 313] width 1094 height 545
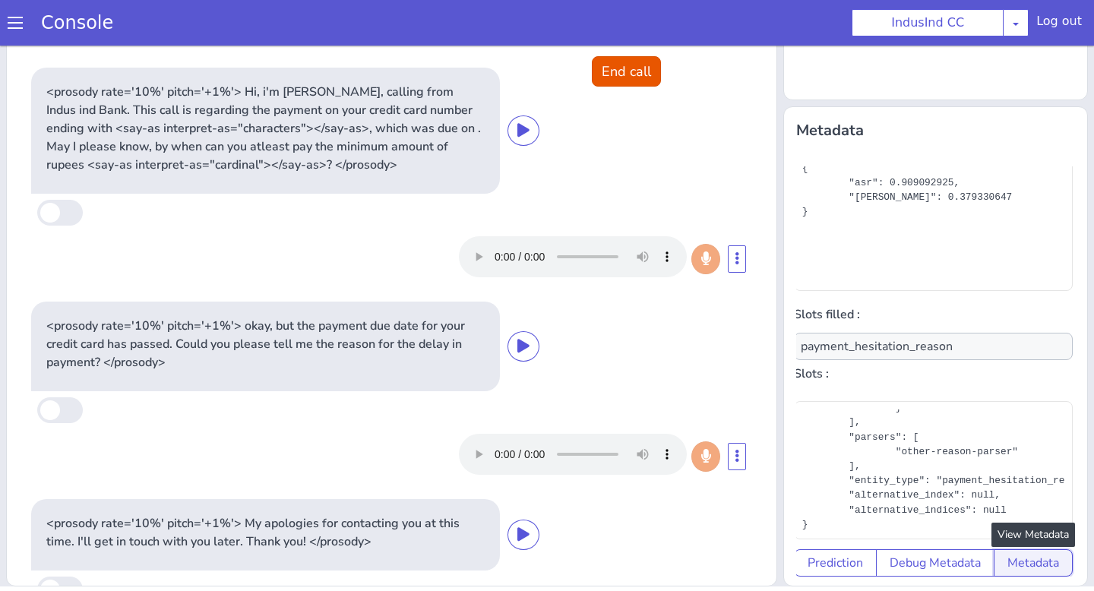
click at [1029, 553] on button "Metadata" at bounding box center [1033, 562] width 79 height 27
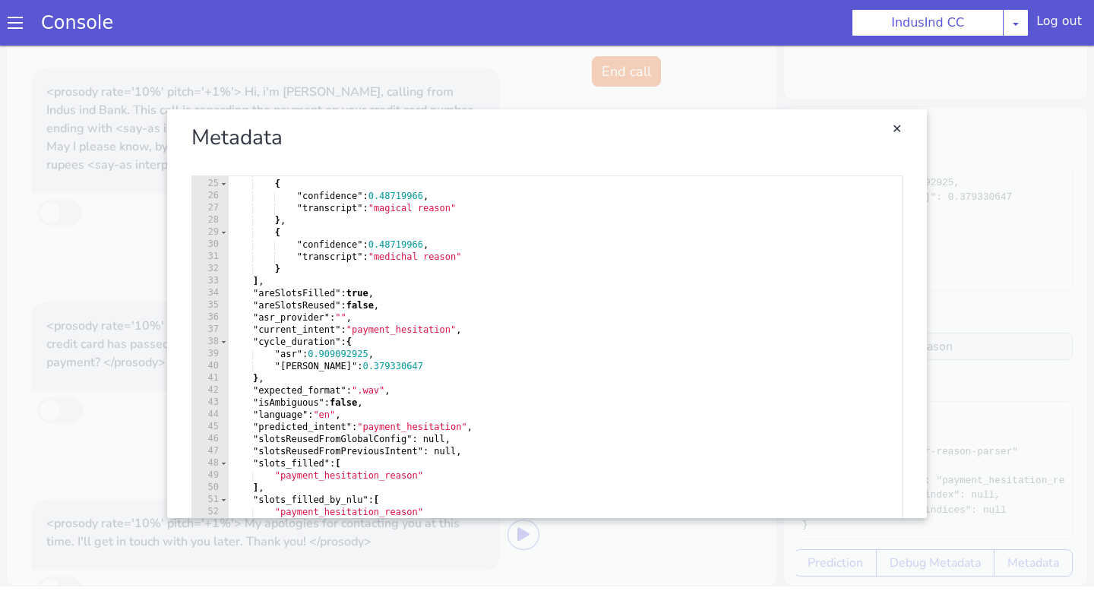
click at [991, 346] on link "Close" at bounding box center [547, 313] width 1094 height 545
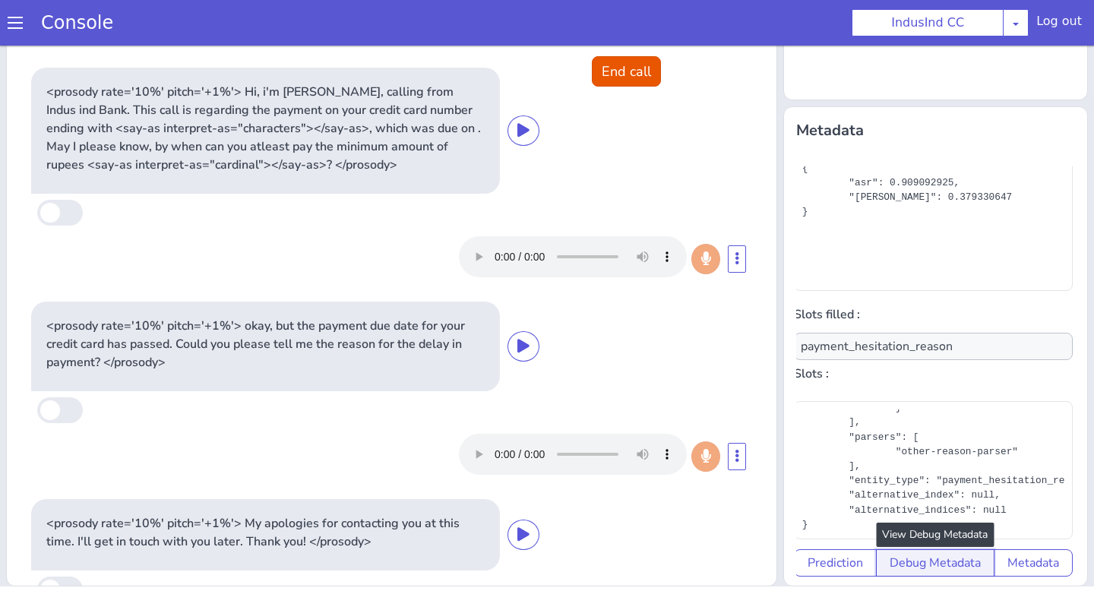
click at [905, 567] on button "Debug Metadata" at bounding box center [935, 562] width 118 height 27
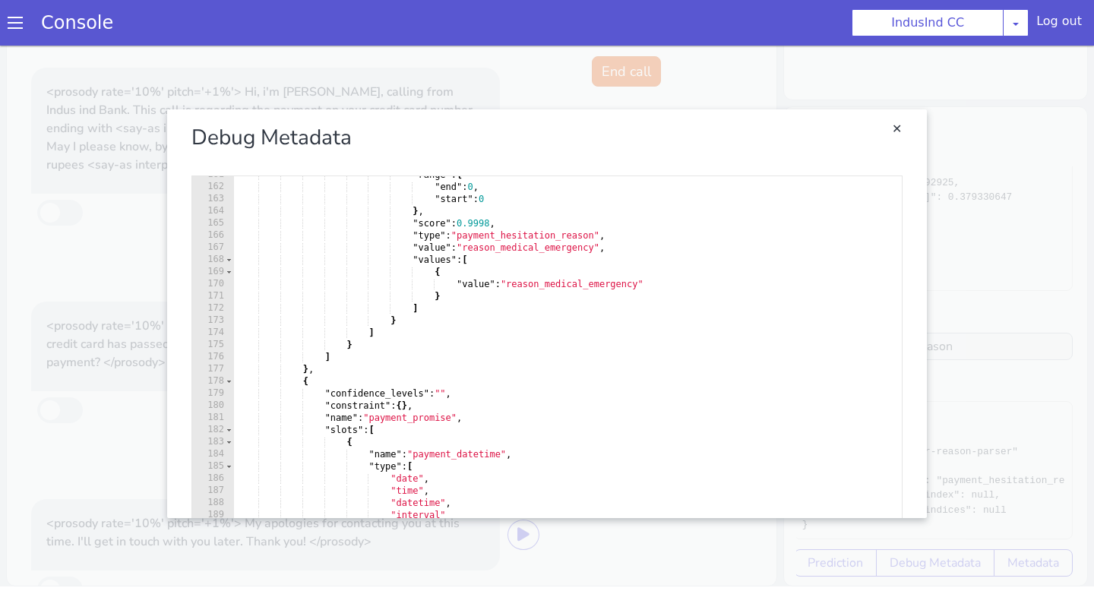
click at [568, 43] on section "Console IndusInd CC AO Smith Airtel DTH Pilot Airtel POC Alice Blue NT Aliceblu…" at bounding box center [547, 23] width 1094 height 46
click at [904, 128] on div "Debug Metadata" at bounding box center [546, 137] width 735 height 56
click at [890, 128] on link "Close" at bounding box center [896, 129] width 15 height 15
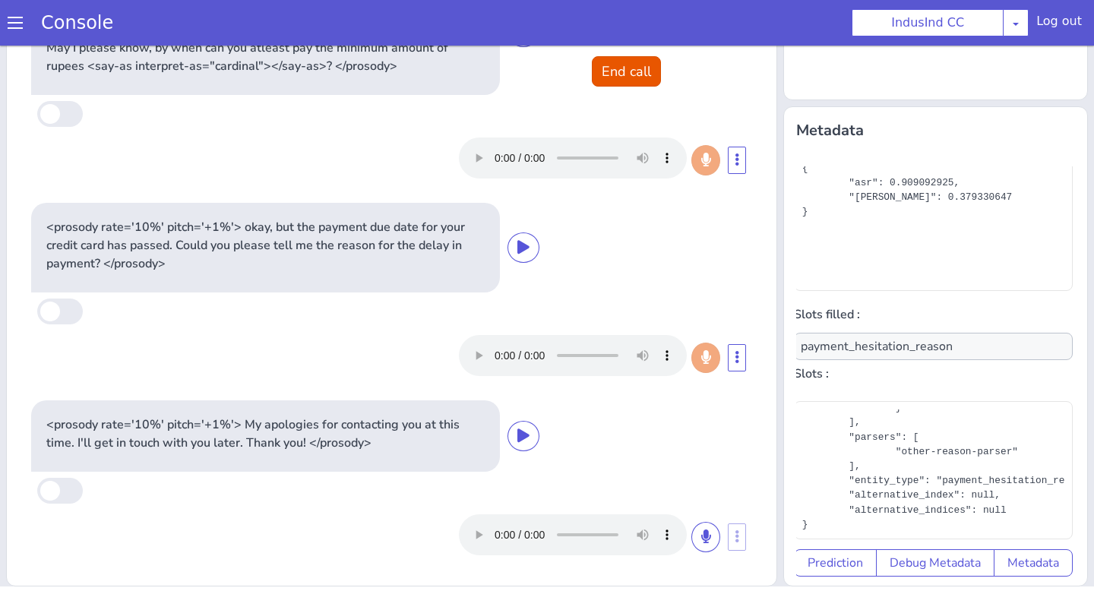
click at [413, 453] on div "<prosody rate='10%' pitch='+1%'> My apologies for contacting you at this time. …" at bounding box center [265, 435] width 469 height 71
click at [84, 490] on div "<prosody rate='10%' pitch='+1%'> My apologies for contacting you at this time. …" at bounding box center [391, 480] width 733 height 173
click at [75, 497] on span at bounding box center [60, 491] width 46 height 26
click at [37, 491] on input "checkbox" at bounding box center [37, 491] width 0 height 0
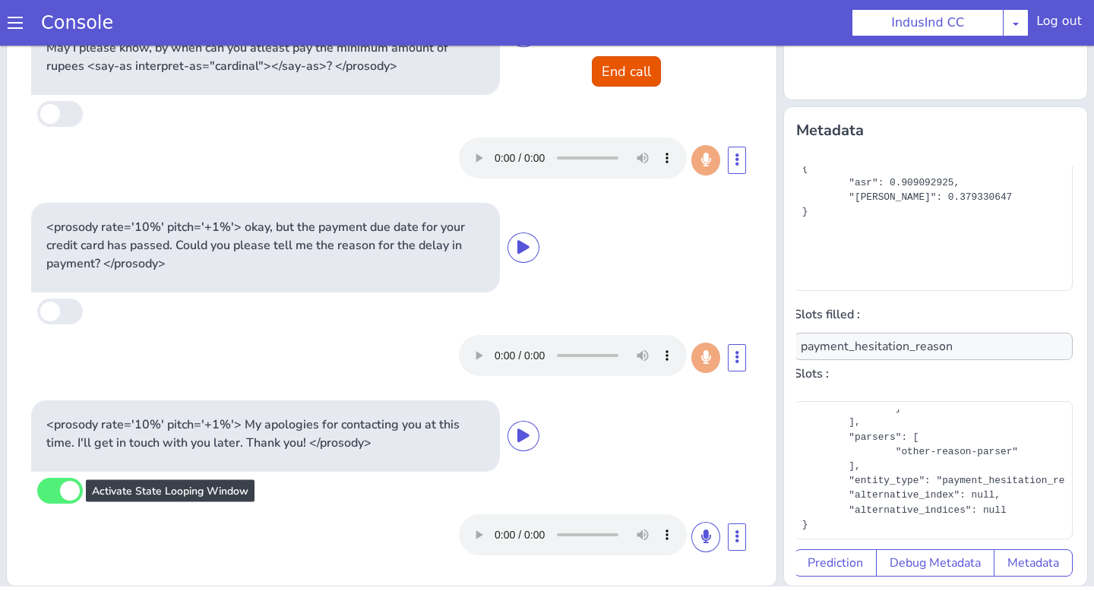
click at [75, 497] on span at bounding box center [60, 491] width 46 height 26
click at [36, 493] on div "<prosody rate='10%' pitch='+1%'> My apologies for contacting you at this time. …" at bounding box center [391, 480] width 733 height 173
click at [50, 492] on span at bounding box center [60, 491] width 46 height 26
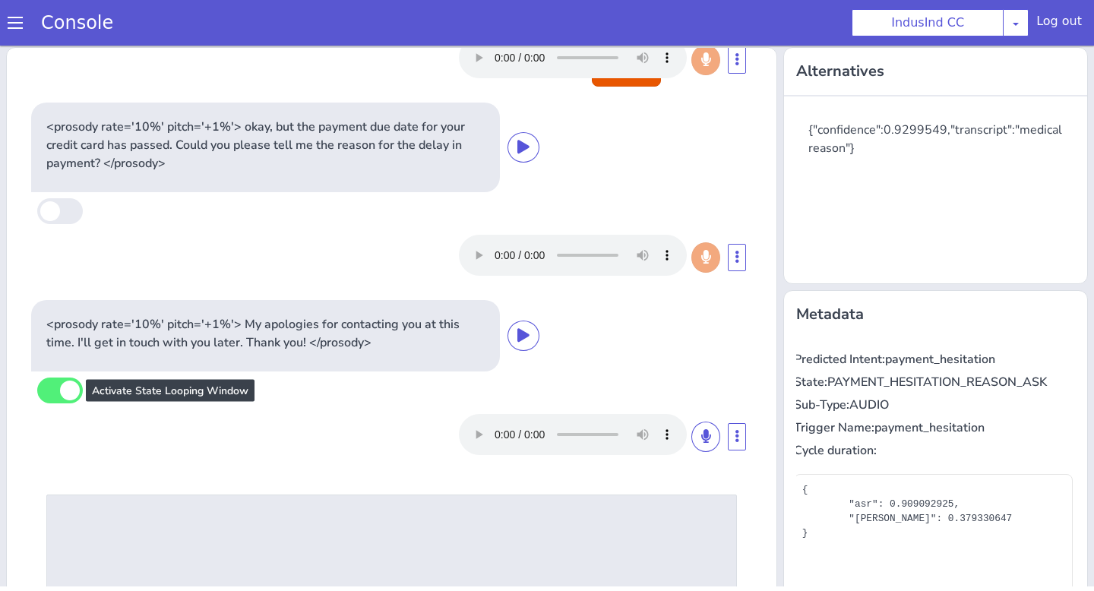
click at [53, 390] on span at bounding box center [60, 391] width 46 height 26
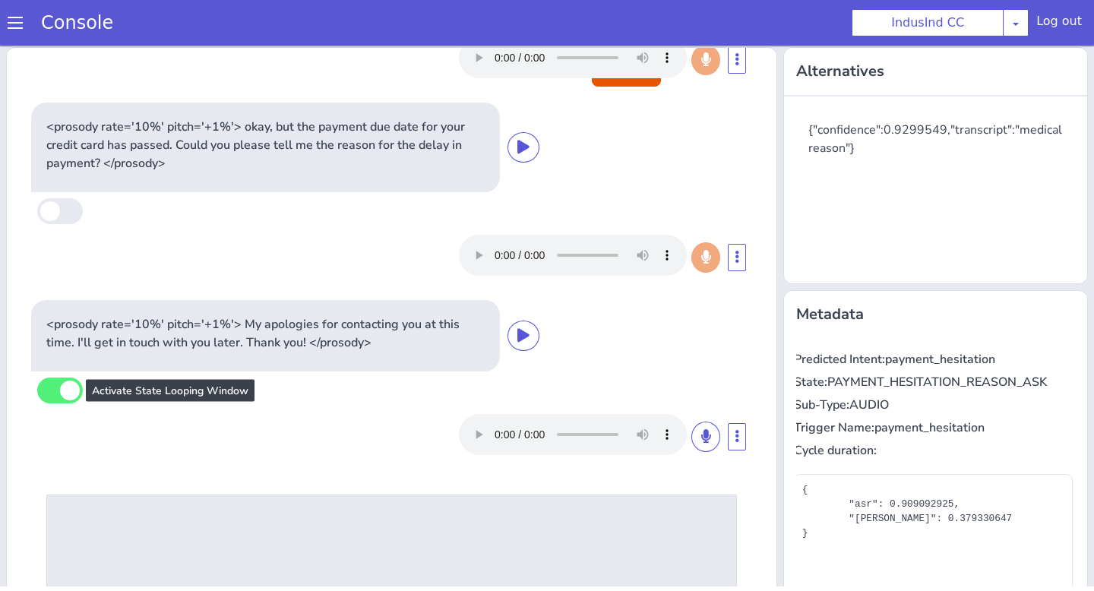
click at [53, 390] on span at bounding box center [60, 391] width 46 height 26
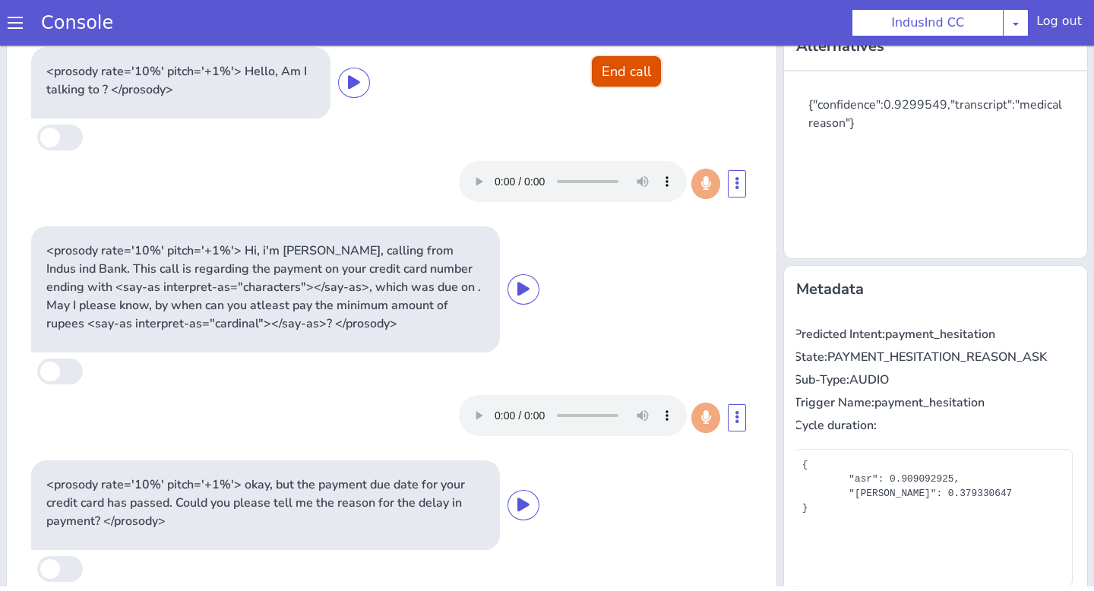
click at [631, 84] on button "End call" at bounding box center [626, 71] width 69 height 30
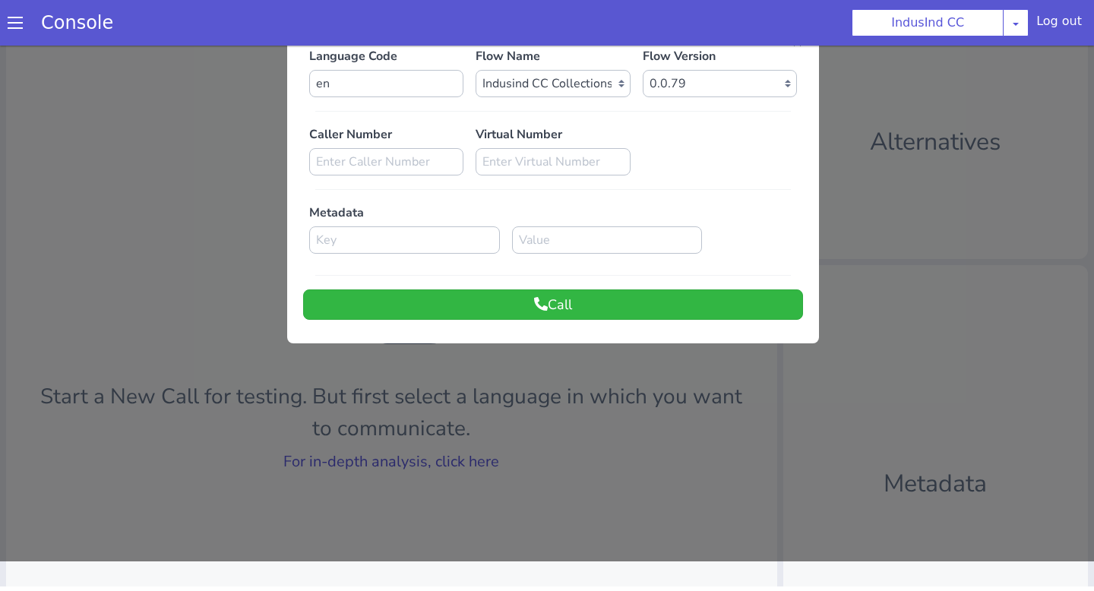
click at [466, 441] on div at bounding box center [547, 288] width 1094 height 545
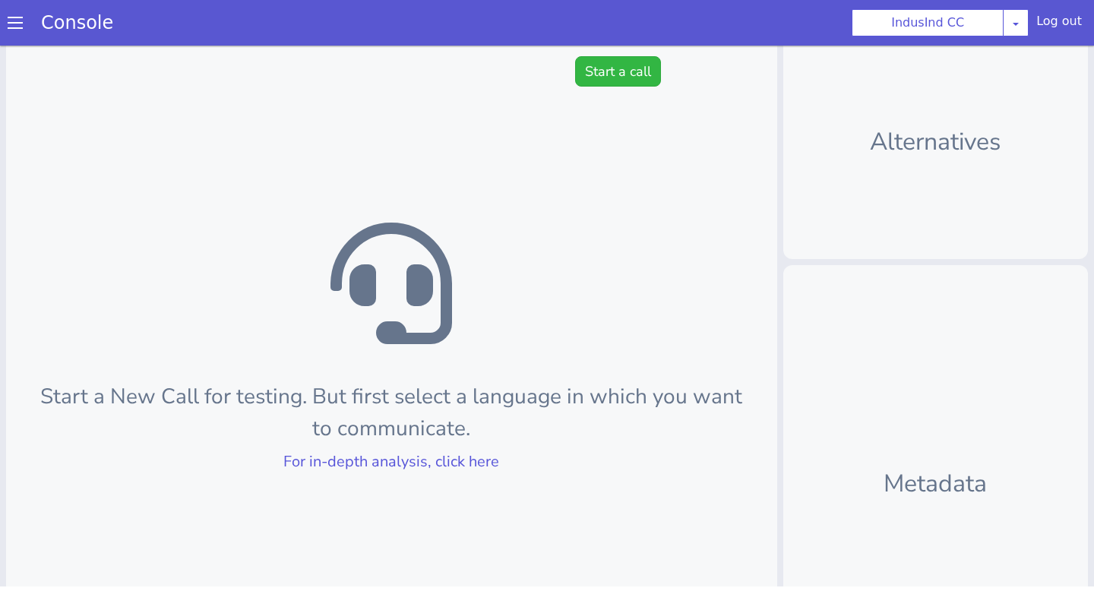
click at [429, 475] on div "Start a New Call for testing. But first select a language in which you want to …" at bounding box center [391, 383] width 771 height 723
click at [429, 466] on link "For in-depth analysis, click here" at bounding box center [391, 461] width 216 height 21
click at [599, 84] on button "Start a call" at bounding box center [618, 71] width 86 height 30
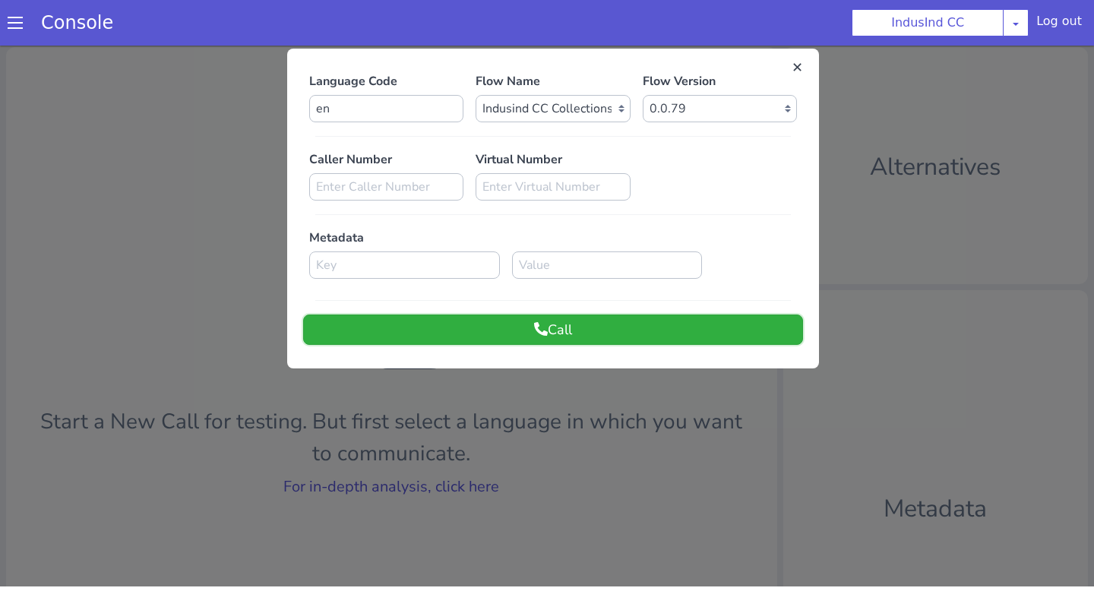
click at [580, 343] on button "Call" at bounding box center [553, 329] width 500 height 30
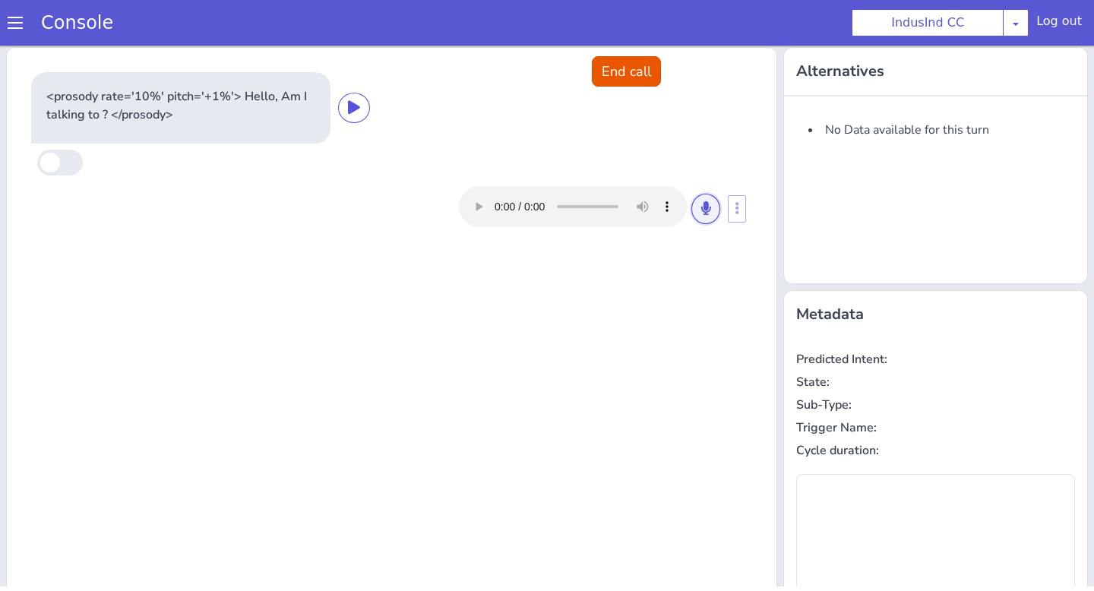
click at [710, 210] on button at bounding box center [705, 209] width 29 height 30
